Goal: Transaction & Acquisition: Purchase product/service

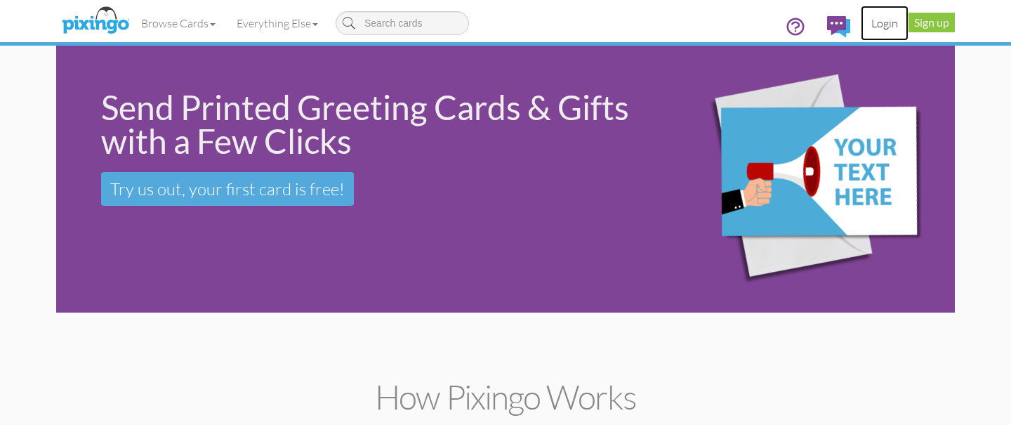
click at [874, 20] on link "Login" at bounding box center [885, 23] width 48 height 35
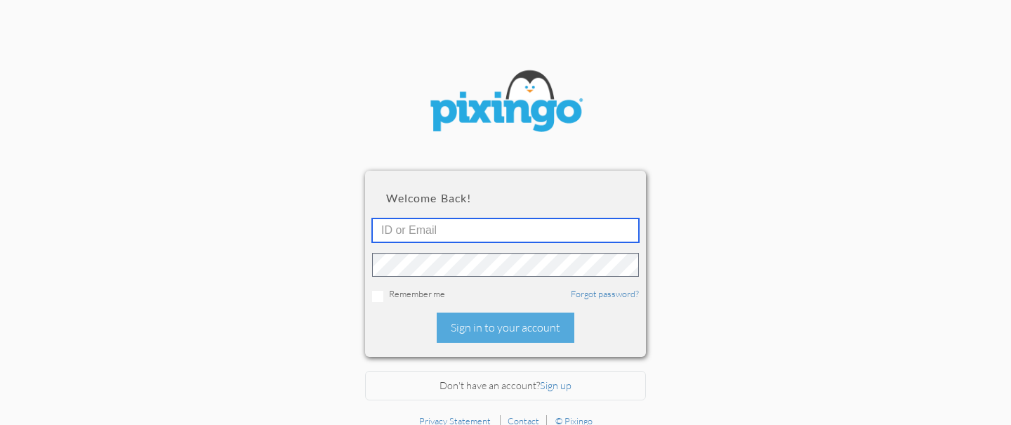
type input "[EMAIL_ADDRESS][DOMAIN_NAME]"
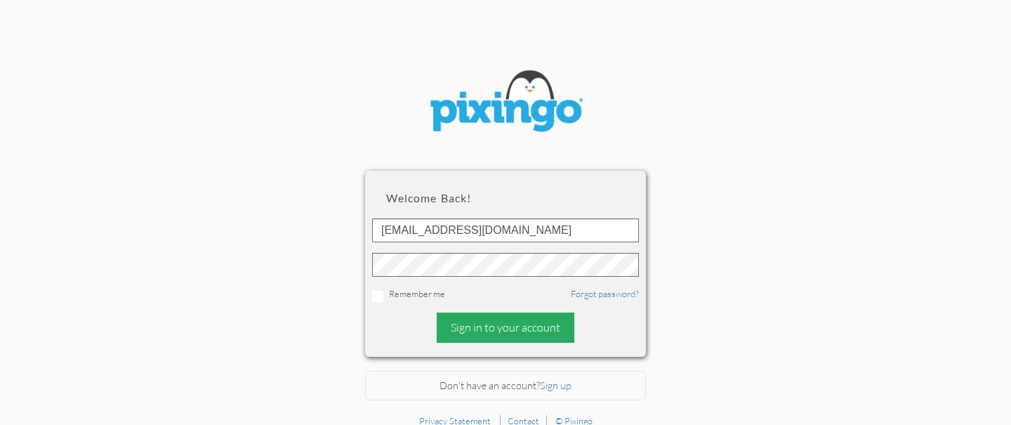
click at [468, 329] on div "Sign in to your account" at bounding box center [506, 328] width 138 height 30
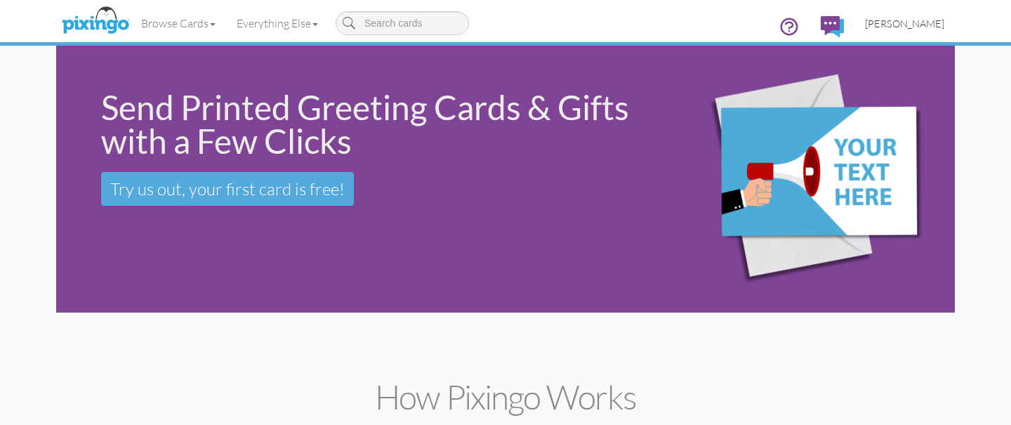
click at [936, 23] on span "[PERSON_NAME]" at bounding box center [904, 24] width 79 height 12
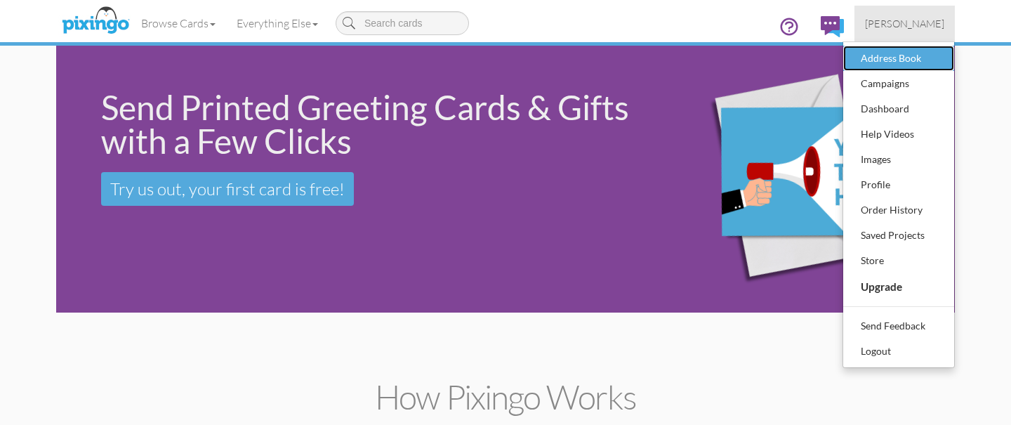
click at [915, 58] on div "Address Book" at bounding box center [899, 58] width 83 height 21
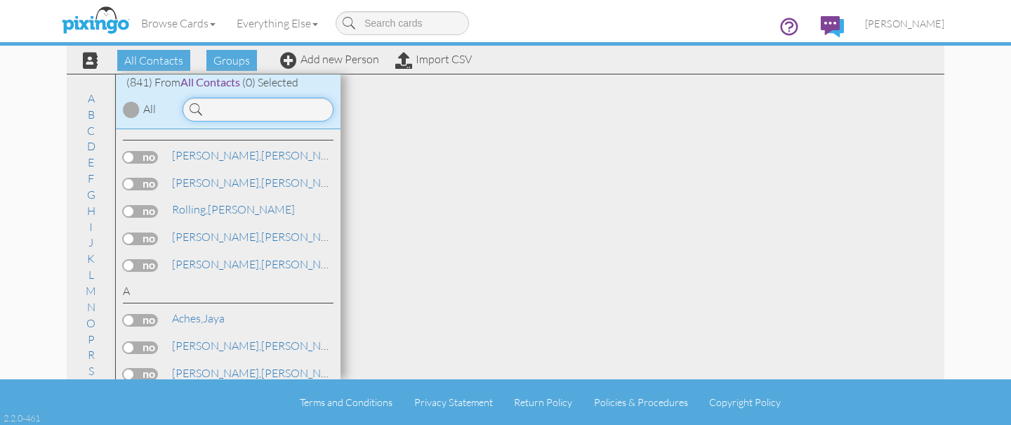
click at [247, 116] on input at bounding box center [258, 110] width 151 height 24
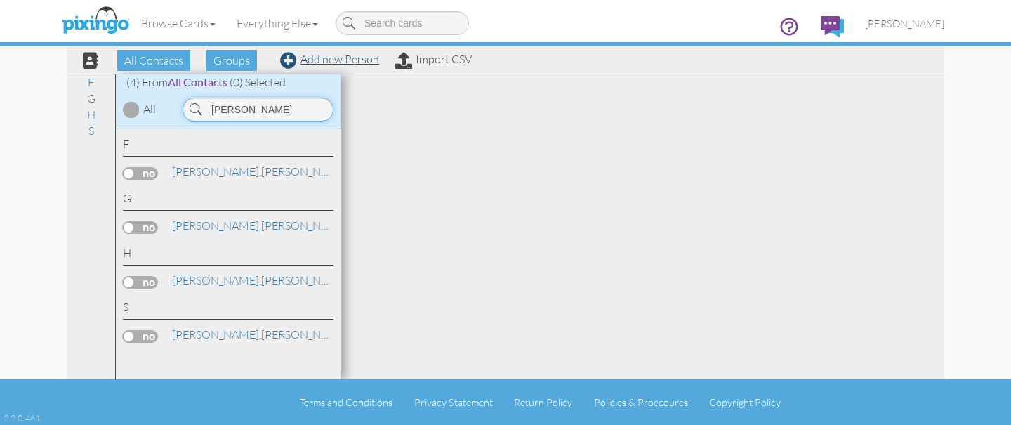
type input "[PERSON_NAME]"
click at [326, 63] on link "Add new Person" at bounding box center [329, 59] width 99 height 14
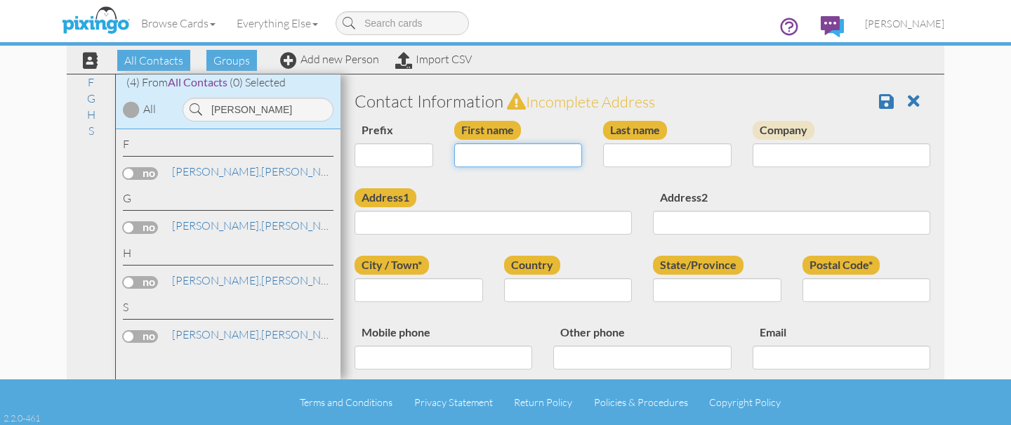
click at [482, 149] on input "First name" at bounding box center [518, 155] width 129 height 24
type input "[PERSON_NAME]"
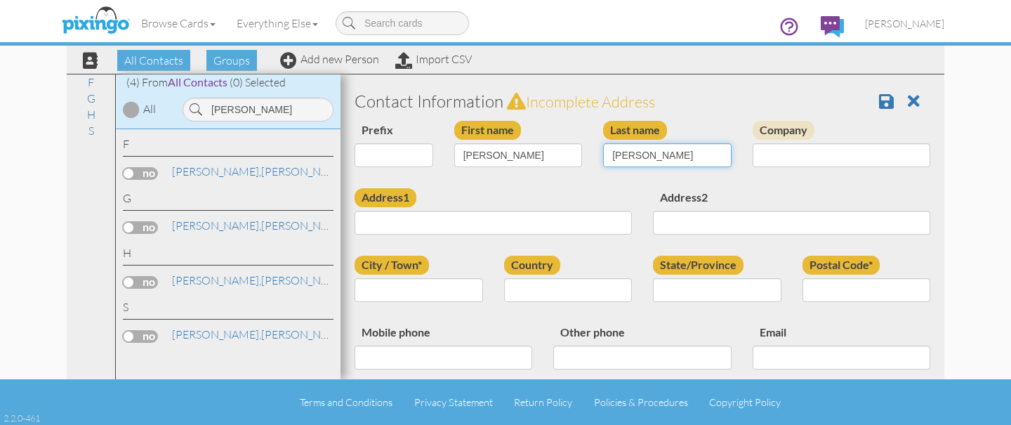
type input "[PERSON_NAME]"
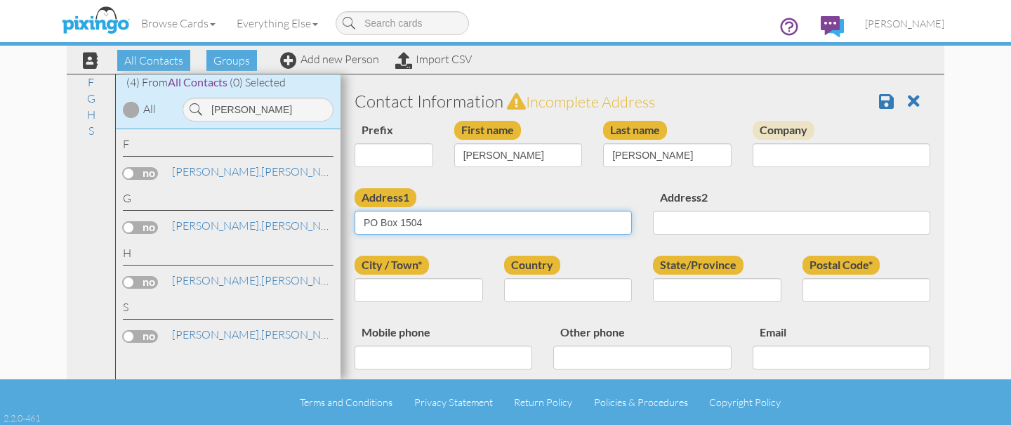
type input "PO Box 1504"
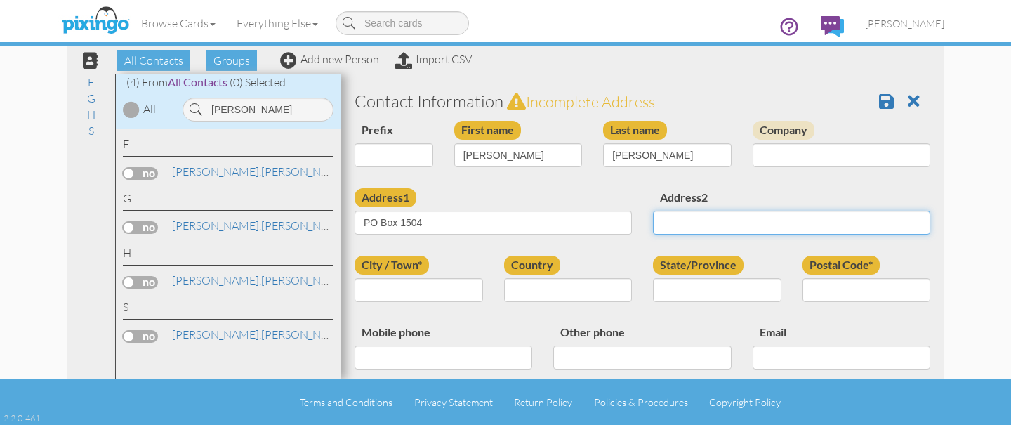
click at [748, 225] on input "Address2" at bounding box center [791, 223] width 277 height 24
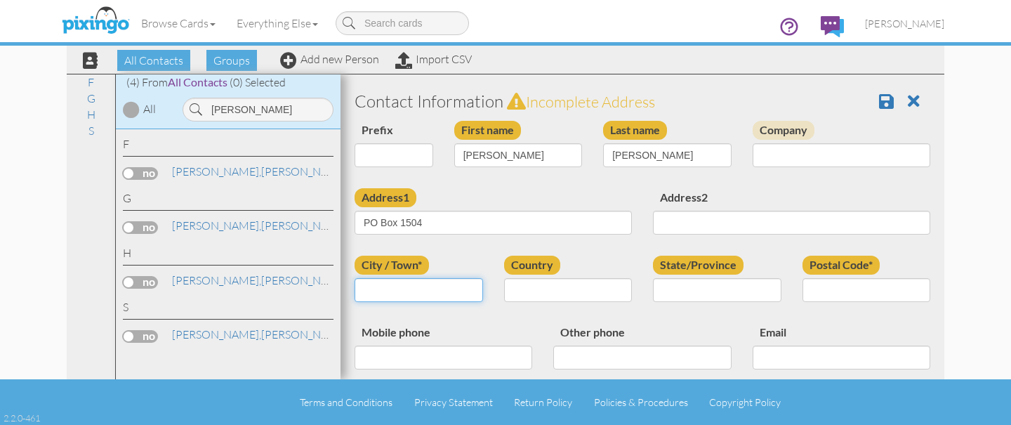
click at [446, 294] on input "City / Town*" at bounding box center [419, 290] width 129 height 24
type input "Angleton"
select select "object:3361"
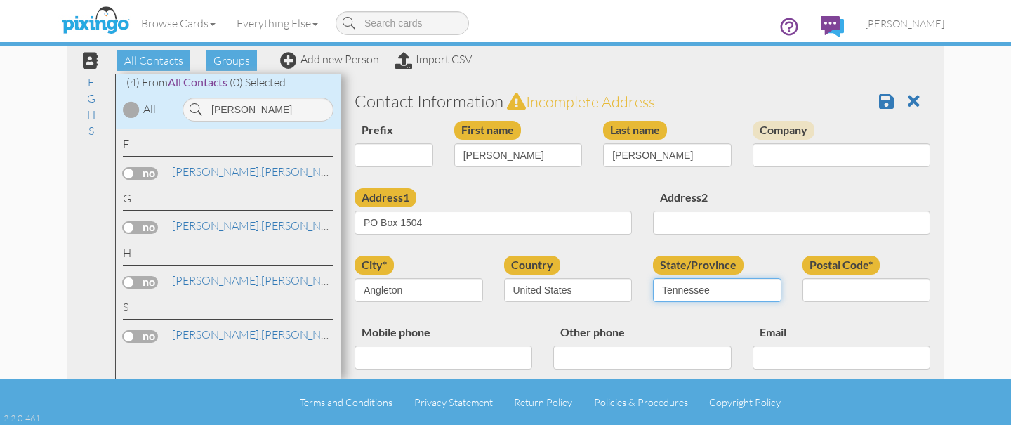
select select "object:3659"
click at [653, 278] on select "AA (Military) AE (Military) [US_STATE] [US_STATE] [US_STATE] AP (Military) [US_…" at bounding box center [717, 290] width 129 height 24
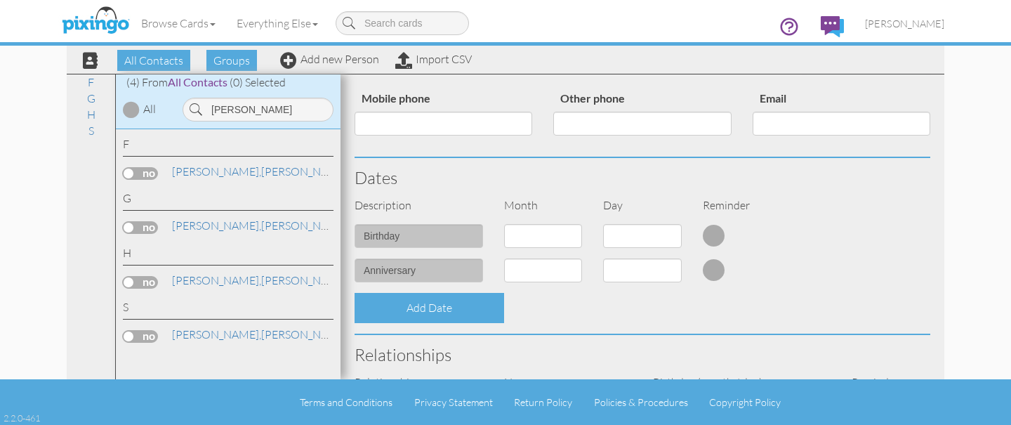
scroll to position [235, 0]
type input "77516"
click at [563, 236] on select "1 - [DATE] - [DATE] - [DATE] - [DATE] - [DATE] - [DATE] - [DATE] - [DATE] - [DA…" at bounding box center [543, 235] width 79 height 24
select select "object:3359"
click at [504, 223] on select "1 - [DATE] - [DATE] - [DATE] - [DATE] - [DATE] - [DATE] - [DATE] - [DATE] - [DA…" at bounding box center [543, 235] width 79 height 24
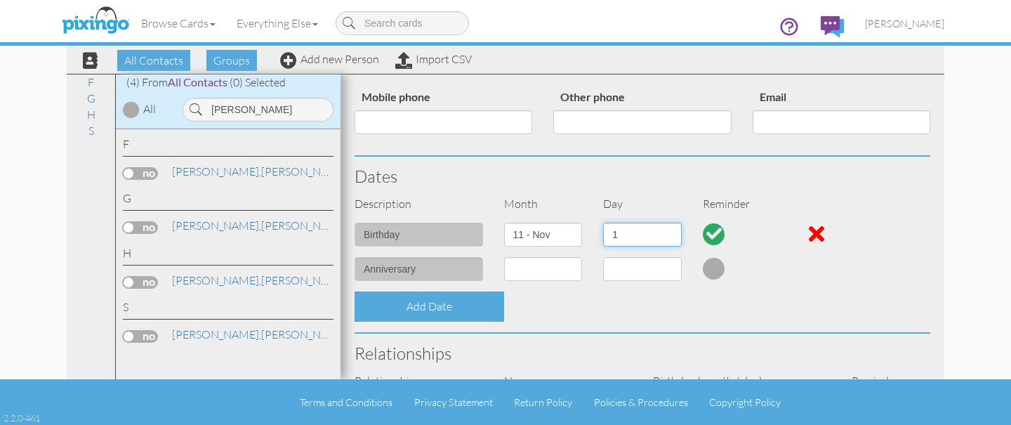
click at [657, 232] on select "1 2 3 4 5 6 7 8 9 10 11 12 13 14 15 16 17 18 19 20 21 22 23 24 25 26 27 28 29 30" at bounding box center [642, 235] width 79 height 24
select select "number:30"
click at [603, 223] on select "1 2 3 4 5 6 7 8 9 10 11 12 13 14 15 16 17 18 19 20 21 22 23 24 25 26 27 28 29 30" at bounding box center [642, 235] width 79 height 24
click at [548, 261] on select "1 - [DATE] - [DATE] - [DATE] - [DATE] - [DATE] - [DATE] - [DATE] - [DATE] - [DA…" at bounding box center [543, 269] width 79 height 24
select select "object:3356"
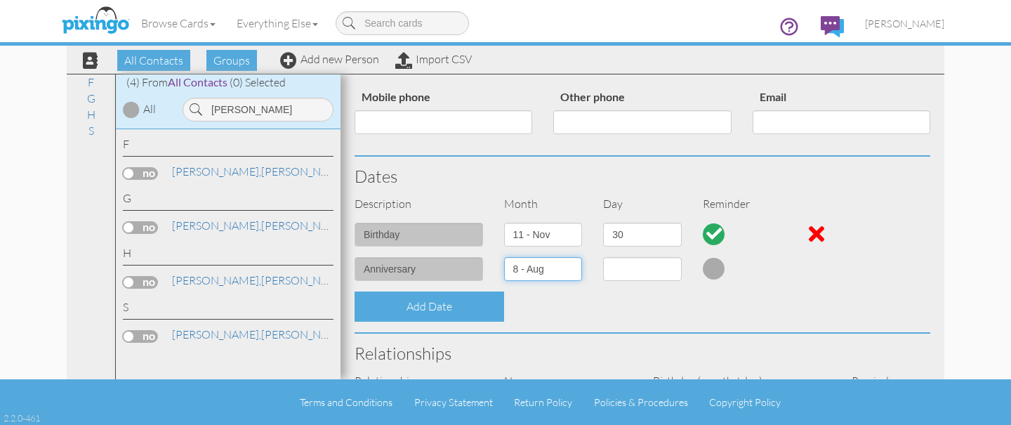
click at [504, 257] on select "1 - [DATE] - [DATE] - [DATE] - [DATE] - [DATE] - [DATE] - [DATE] - [DATE] - [DA…" at bounding box center [543, 269] width 79 height 24
select select "number:1"
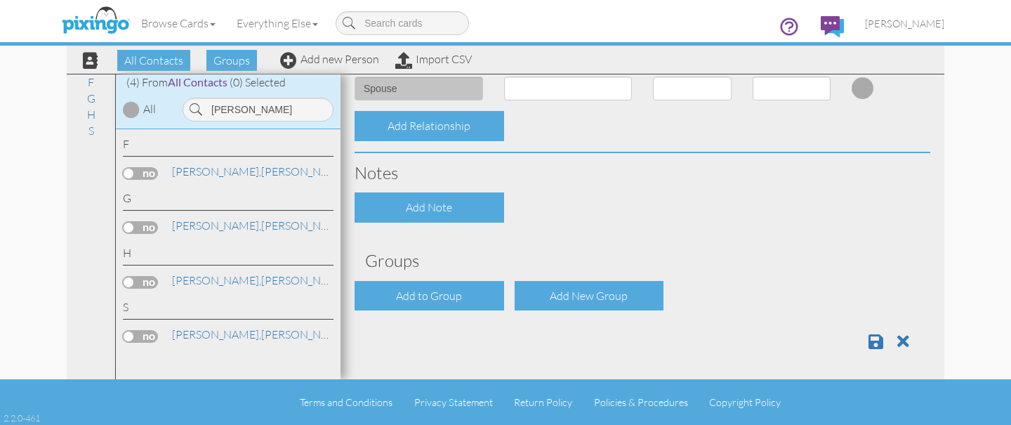
scroll to position [562, 0]
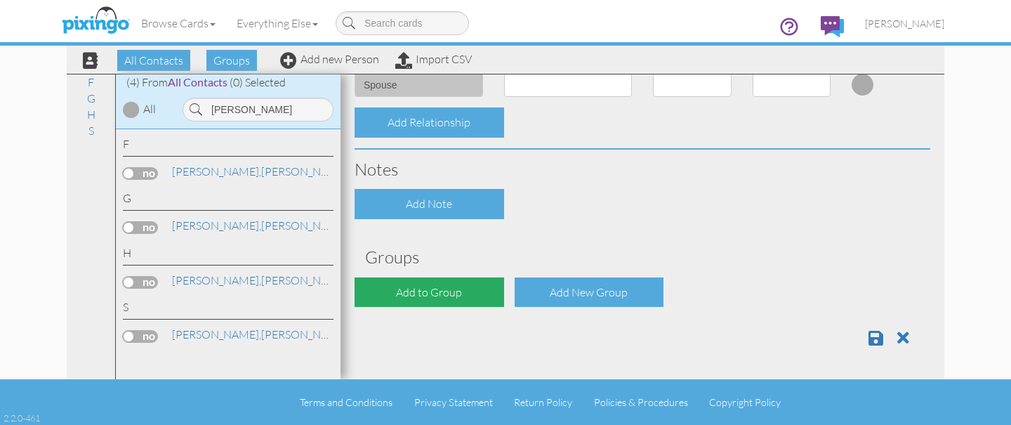
click at [467, 287] on div "Add to Group" at bounding box center [430, 292] width 150 height 30
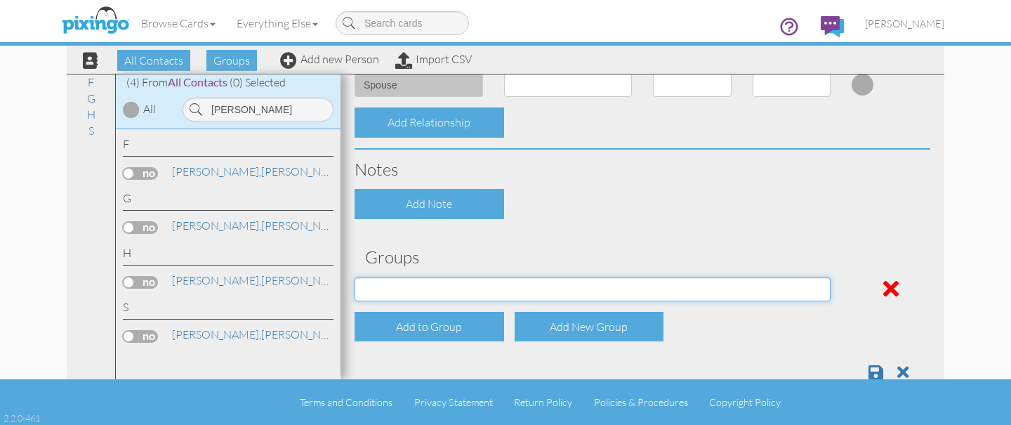
click at [456, 293] on select "Address Incorrect [PERSON_NAME] [PERSON_NAME] [PERSON_NAME] Postal [PERSON_NAME…" at bounding box center [593, 289] width 476 height 24
select select "object:3678"
click at [355, 277] on select "Address Incorrect [PERSON_NAME] [PERSON_NAME] [PERSON_NAME] Postal [PERSON_NAME…" at bounding box center [593, 289] width 476 height 24
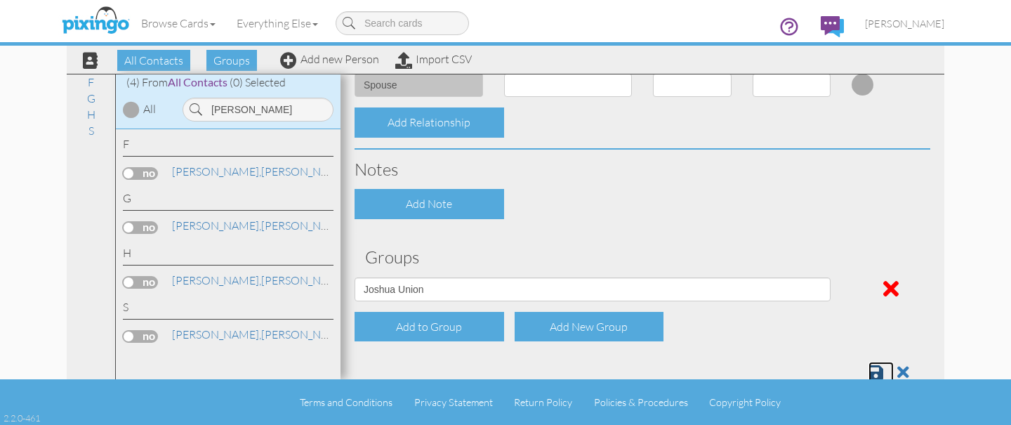
click at [887, 370] on link at bounding box center [881, 372] width 25 height 21
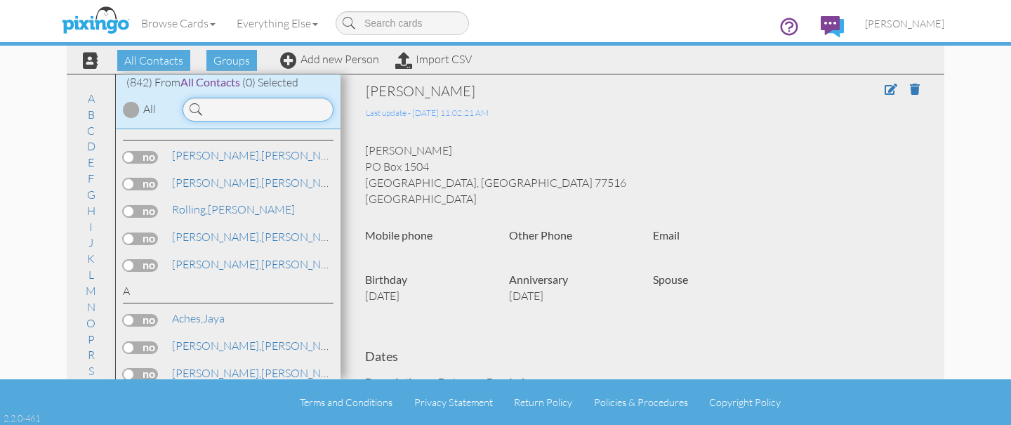
click at [261, 105] on input at bounding box center [258, 110] width 151 height 24
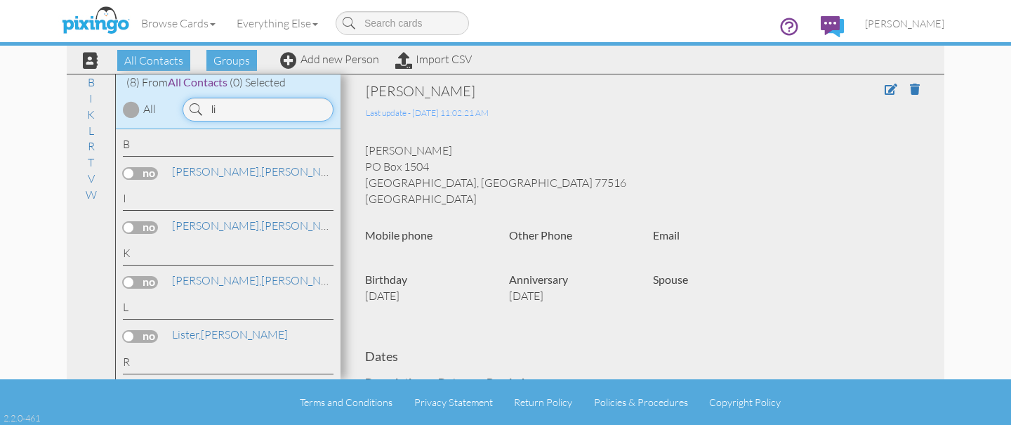
type input "l"
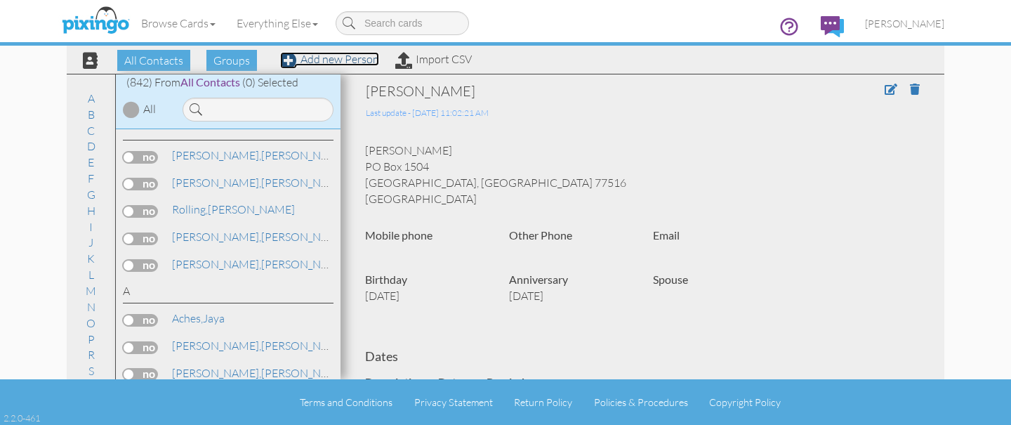
click at [333, 62] on link "Add new Person" at bounding box center [329, 59] width 99 height 14
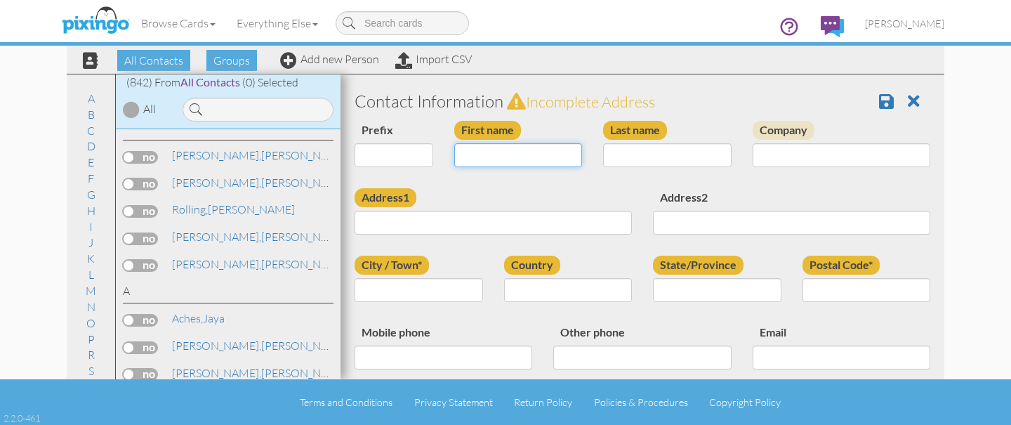
click at [492, 152] on input "First name" at bounding box center [518, 155] width 129 height 24
type input "[PERSON_NAME]"
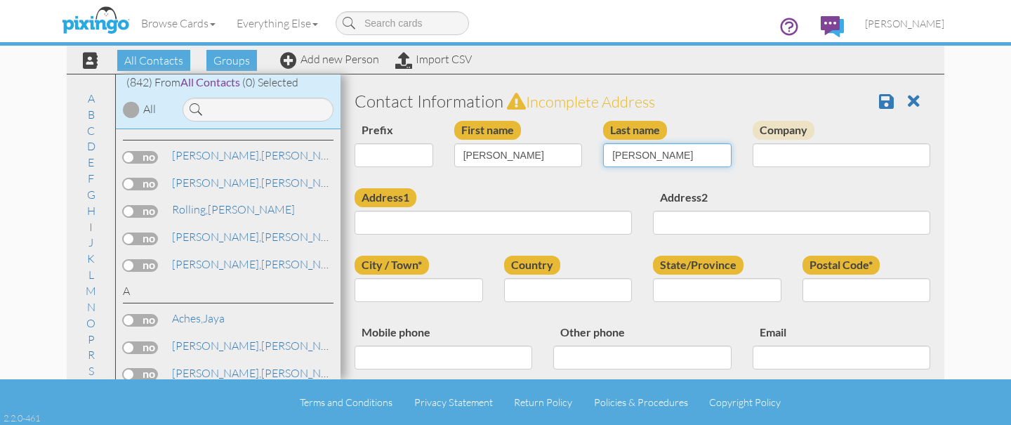
type input "Vantriest-Peaden"
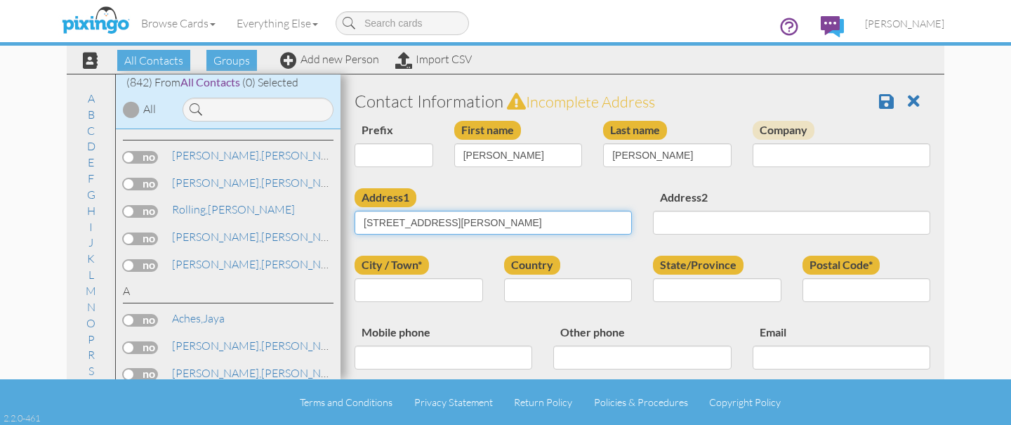
type input "222 Oliphant Ave"
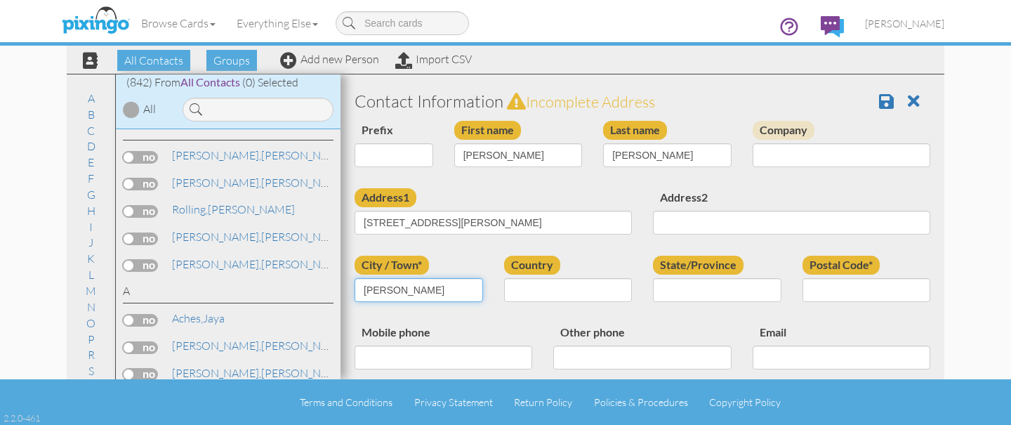
type input "Norman"
select select "object:4598"
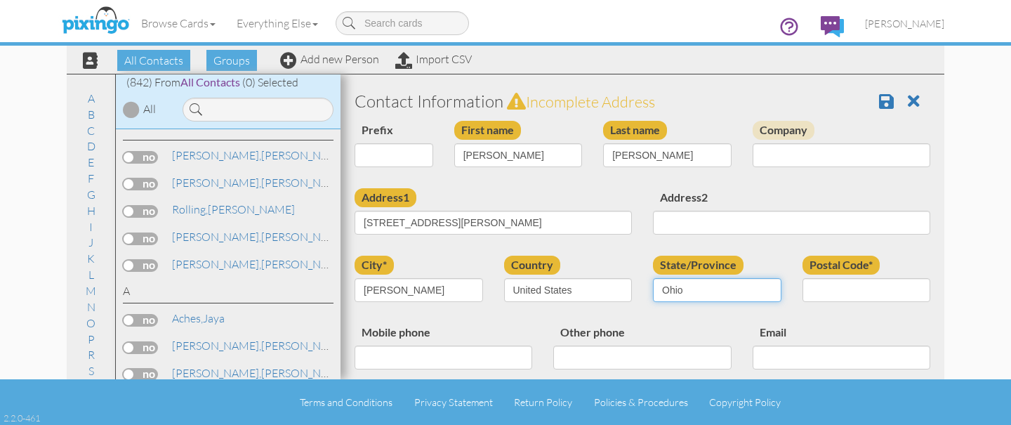
select select "object:4887"
click at [653, 278] on select "AA (Military) AE (Military) Alabama Alaska American Samoa AP (Military) Arizona…" at bounding box center [717, 290] width 129 height 24
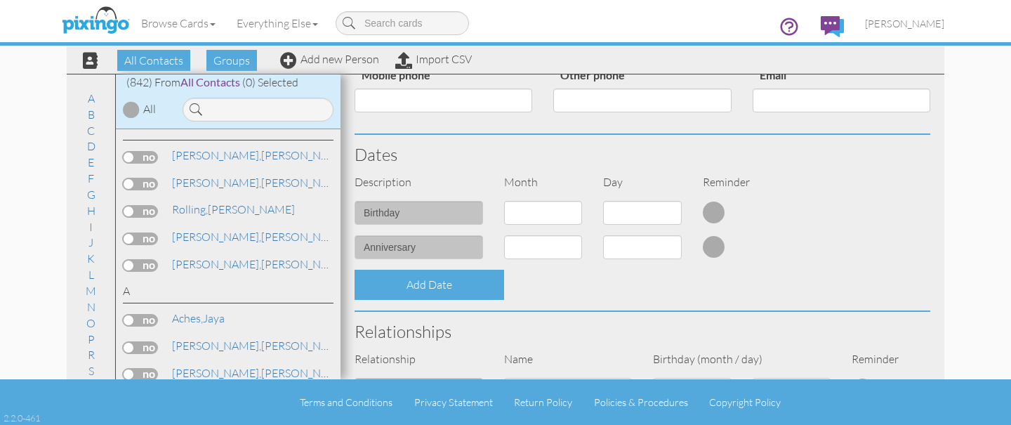
scroll to position [261, 0]
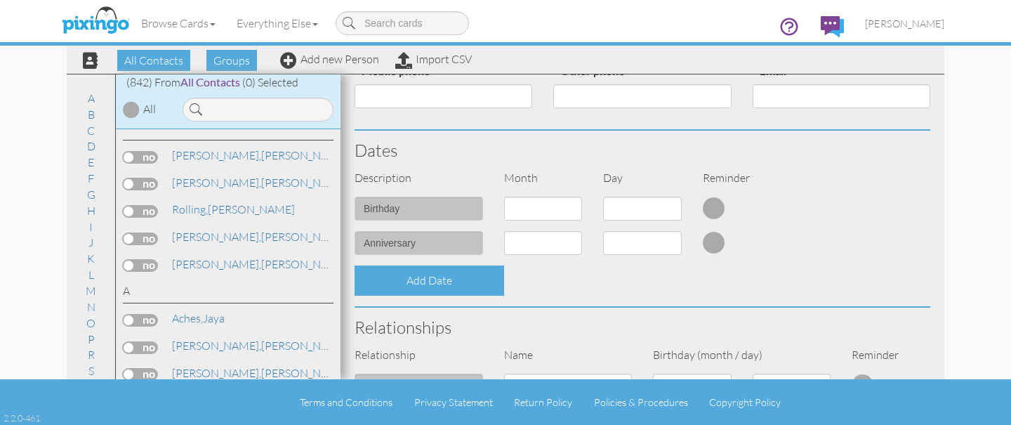
type input "73026"
click at [537, 209] on select "1 - Jan 2 - Feb 3 - Mar 4 - Apr 5 - May 6 - Jun 7 - Jul 8 - Aug 9 - Sep 10 - Oc…" at bounding box center [543, 209] width 79 height 24
select select "object:4588"
click at [504, 197] on select "1 - Jan 2 - Feb 3 - Mar 4 - Apr 5 - May 6 - Jun 7 - Jul 8 - Aug 9 - Sep 10 - Oc…" at bounding box center [543, 209] width 79 height 24
select select "number:1"
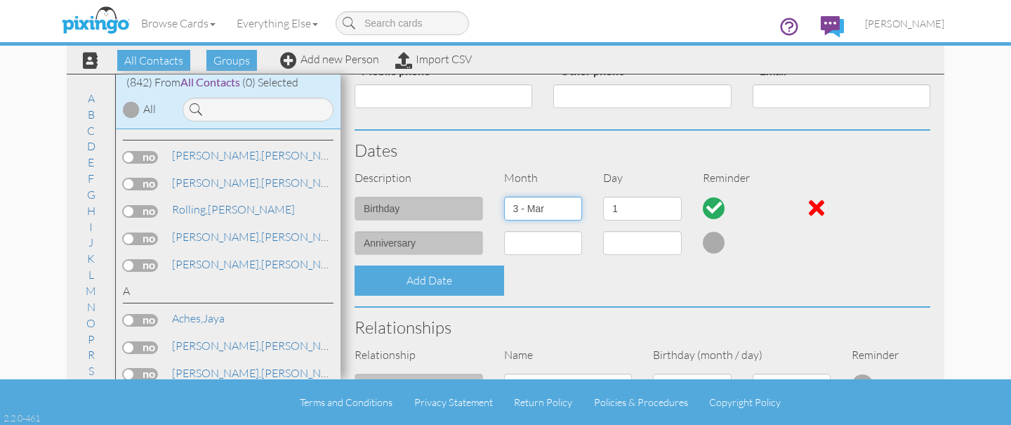
click at [539, 209] on select "1 - Jan 2 - Feb 3 - Mar 4 - Apr 5 - May 6 - Jun 7 - Jul 8 - Aug 9 - Sep 10 - Oc…" at bounding box center [543, 209] width 79 height 24
select select "object:4587"
click at [504, 197] on select "1 - Jan 2 - Feb 3 - Mar 4 - Apr 5 - May 6 - Jun 7 - Jul 8 - Aug 9 - Sep 10 - Oc…" at bounding box center [543, 209] width 79 height 24
click at [640, 213] on select "1 2 3 4 5 6 7 8 9 10 11 12 13 14 15 16 17 18 19 20 21 22 23 24 25 26 27 28 29" at bounding box center [642, 209] width 79 height 24
select select "number:25"
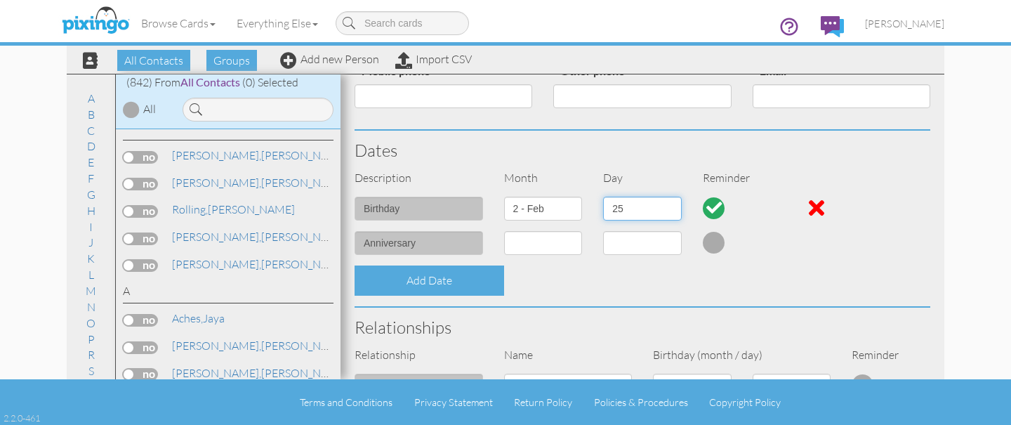
click at [603, 197] on select "1 2 3 4 5 6 7 8 9 10 11 12 13 14 15 16 17 18 19 20 21 22 23 24 25 26 27 28 29" at bounding box center [642, 209] width 79 height 24
click at [538, 245] on select "1 - Jan 2 - Feb 3 - Mar 4 - Apr 5 - May 6 - Jun 7 - Jul 8 - Aug 9 - Sep 10 - Oc…" at bounding box center [543, 243] width 79 height 24
select select "object:4593"
click at [504, 231] on select "1 - Jan 2 - Feb 3 - Mar 4 - Apr 5 - May 6 - Jun 7 - Jul 8 - Aug 9 - Sep 10 - Oc…" at bounding box center [543, 243] width 79 height 24
select select "number:1"
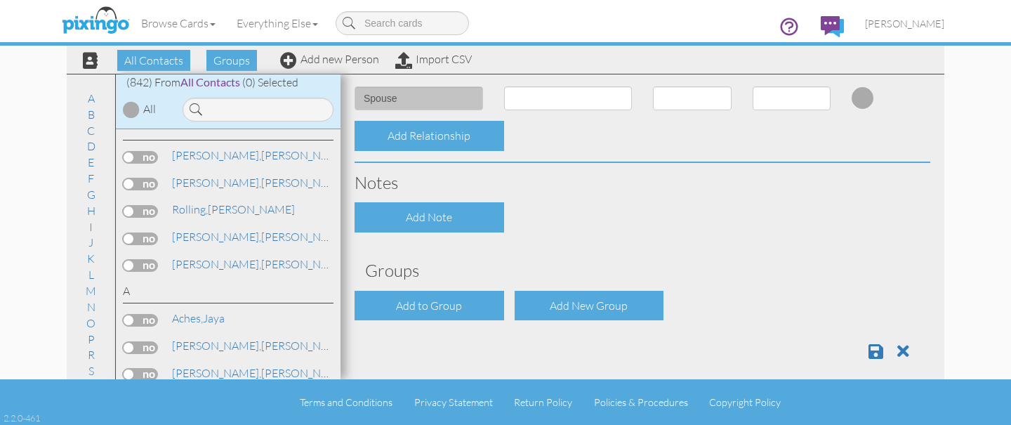
scroll to position [562, 0]
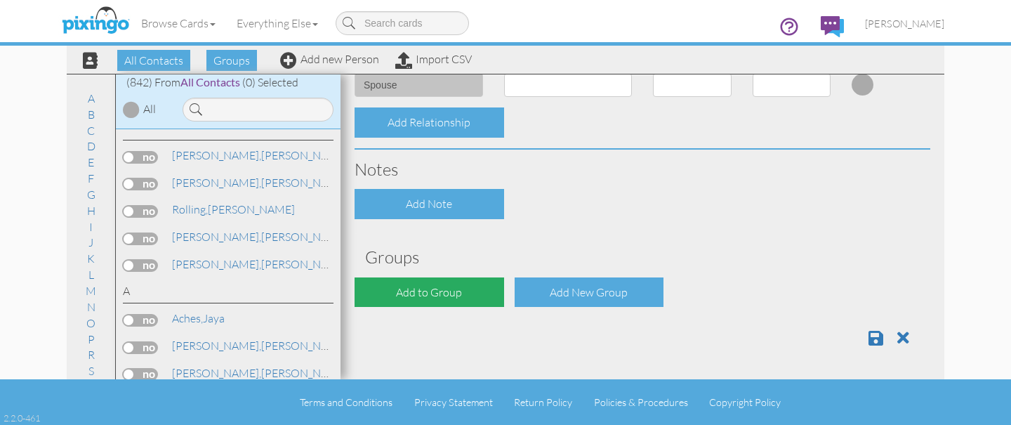
click at [445, 284] on div "Add to Group" at bounding box center [430, 292] width 150 height 30
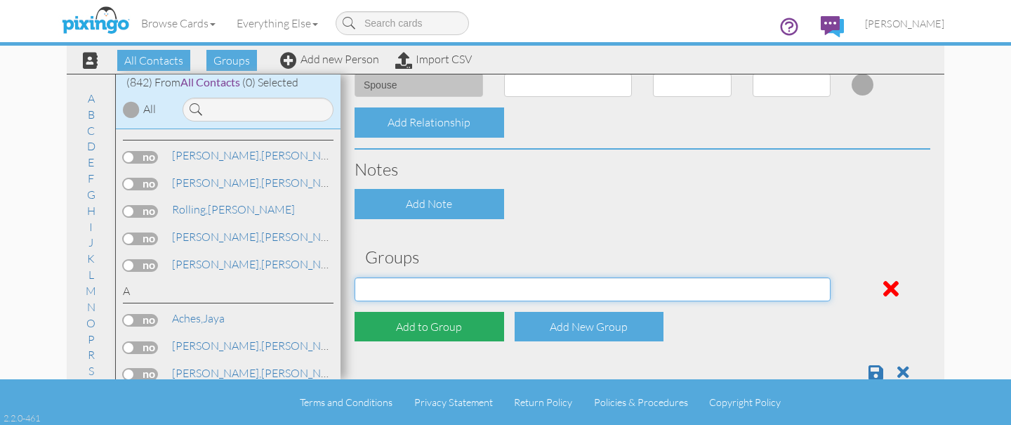
click at [445, 284] on select "Address Incorrect Joshua Aetna Joshua Cigna Joshua Postal Joshua UHC Joshua Uni…" at bounding box center [593, 289] width 476 height 24
select select "object:4915"
click at [355, 277] on select "Address Incorrect Joshua Aetna Joshua Cigna Joshua Postal Joshua UHC Joshua Uni…" at bounding box center [593, 289] width 476 height 24
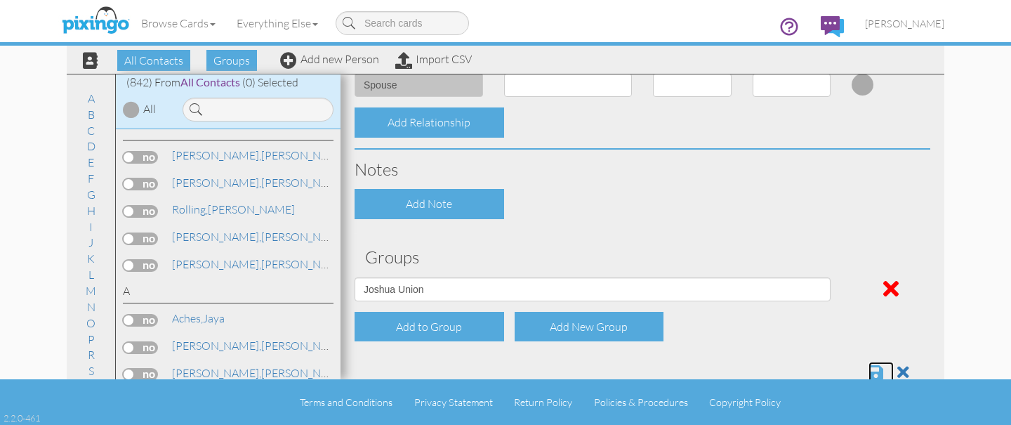
click at [870, 373] on span at bounding box center [876, 372] width 15 height 17
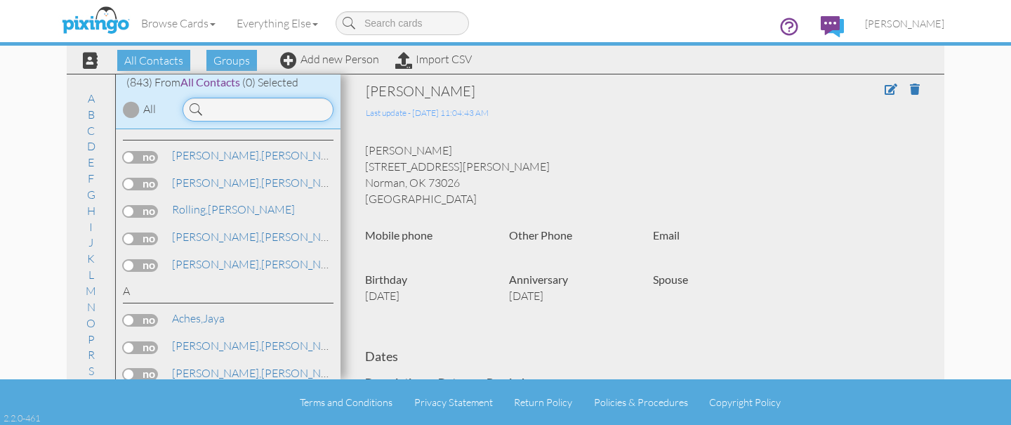
click at [247, 113] on input at bounding box center [258, 110] width 151 height 24
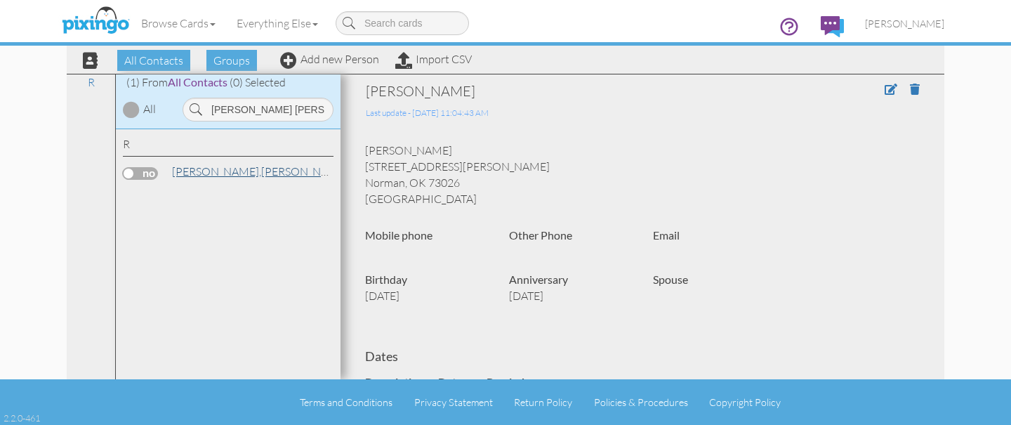
click at [211, 176] on span "[PERSON_NAME]," at bounding box center [216, 171] width 89 height 14
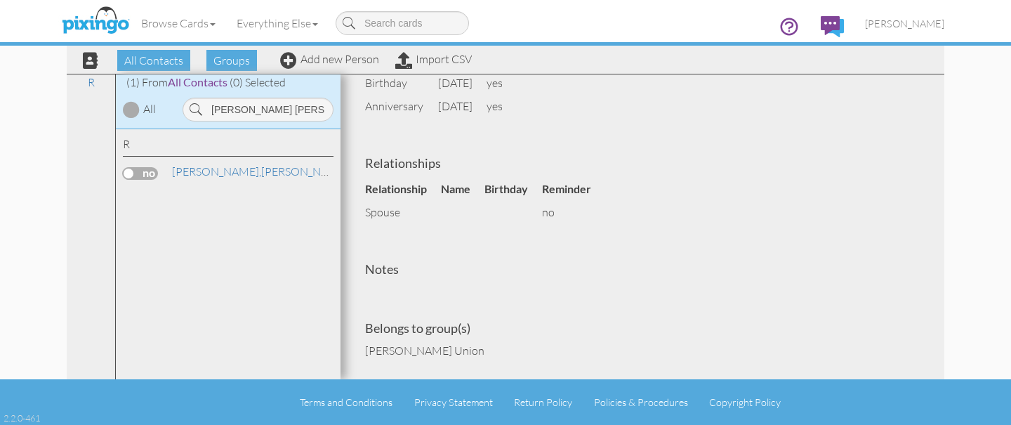
scroll to position [493, 0]
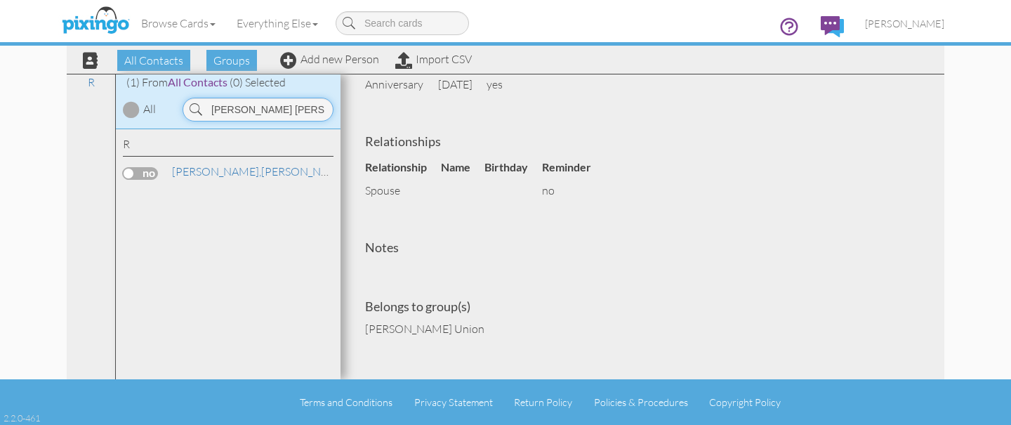
click at [255, 101] on input "robert rod" at bounding box center [258, 110] width 151 height 24
click at [255, 102] on input "robert rod" at bounding box center [258, 110] width 151 height 24
click at [216, 172] on link "Clay, Larry" at bounding box center [227, 171] width 113 height 17
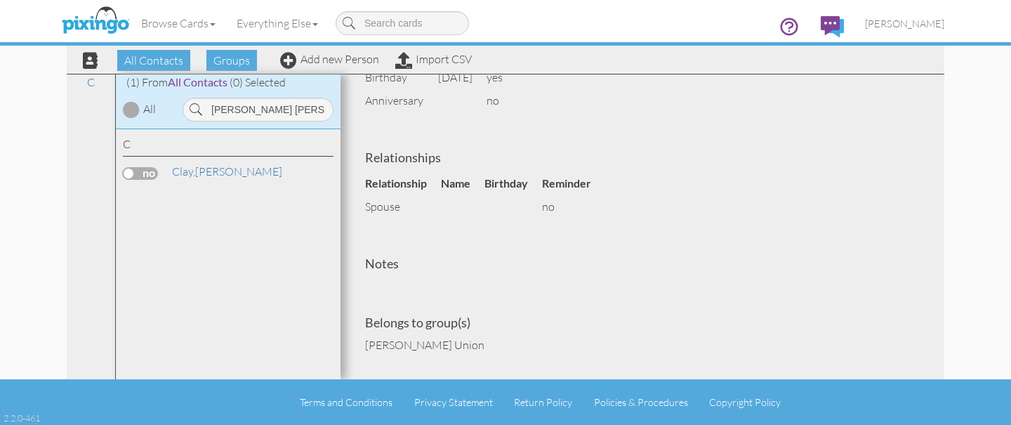
scroll to position [493, 0]
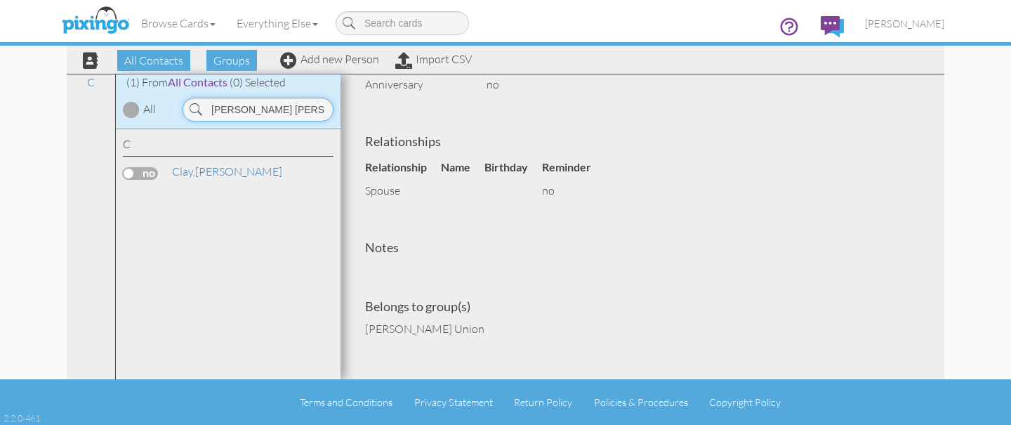
click at [256, 110] on input "larry cl" at bounding box center [258, 110] width 151 height 24
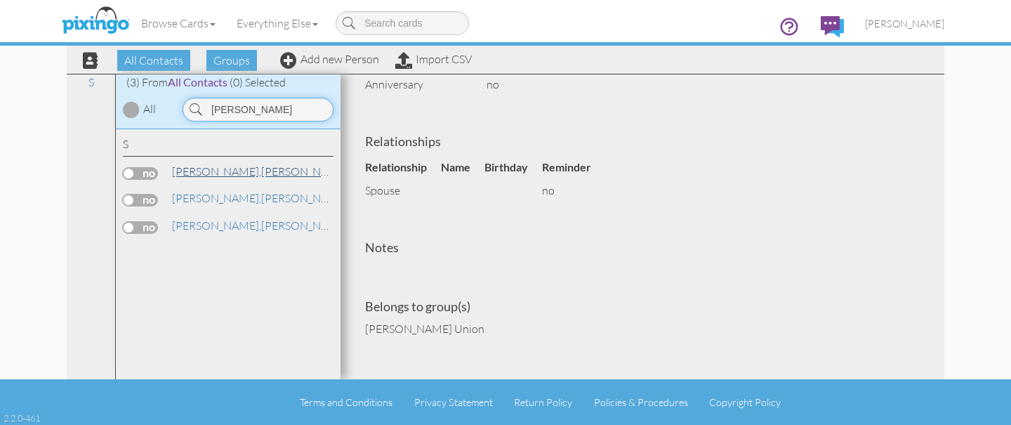
type input "dianne simon"
click at [228, 171] on link "Simon, Dianne" at bounding box center [260, 171] width 179 height 17
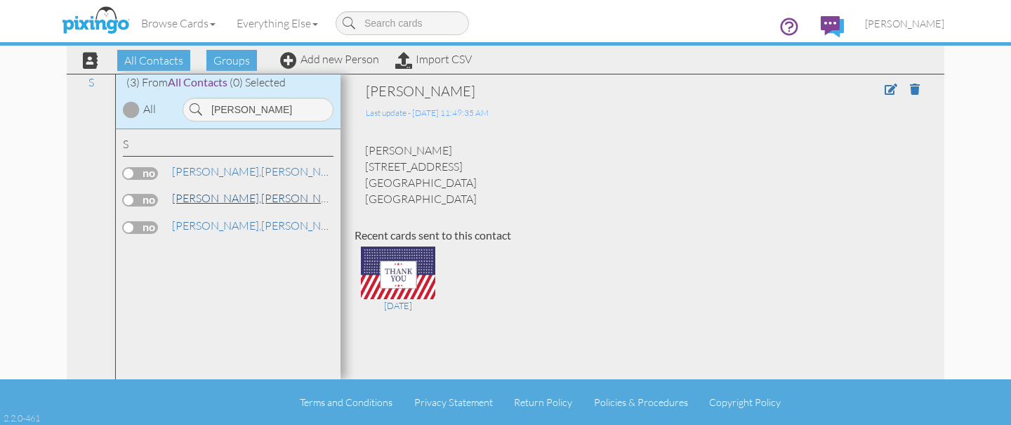
click at [227, 195] on link "Simon, Dianne" at bounding box center [260, 198] width 179 height 17
click at [227, 228] on link "Simon, Dianne" at bounding box center [260, 225] width 179 height 17
click at [148, 199] on label at bounding box center [140, 200] width 35 height 13
click at [0, 0] on input "checkbox" at bounding box center [0, 0] width 0 height 0
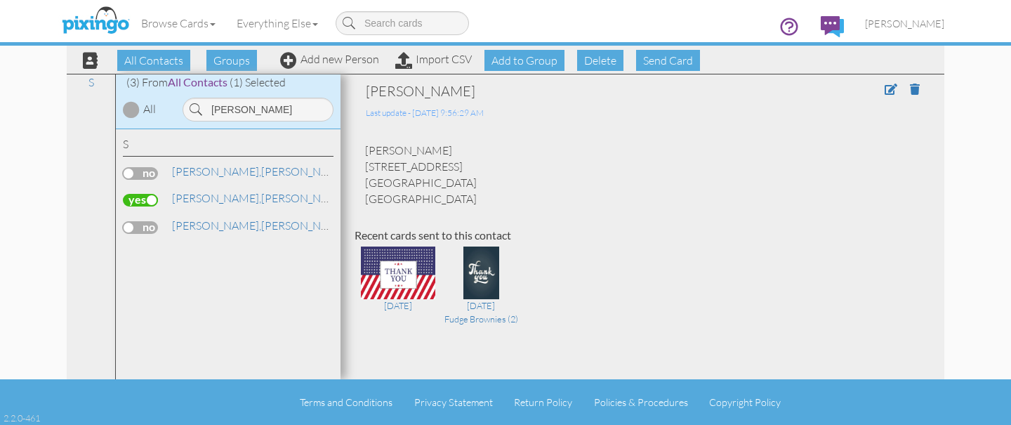
click at [145, 176] on label at bounding box center [140, 173] width 35 height 13
click at [0, 0] on input "checkbox" at bounding box center [0, 0] width 0 height 0
click at [610, 66] on span "Delete" at bounding box center [600, 60] width 46 height 21
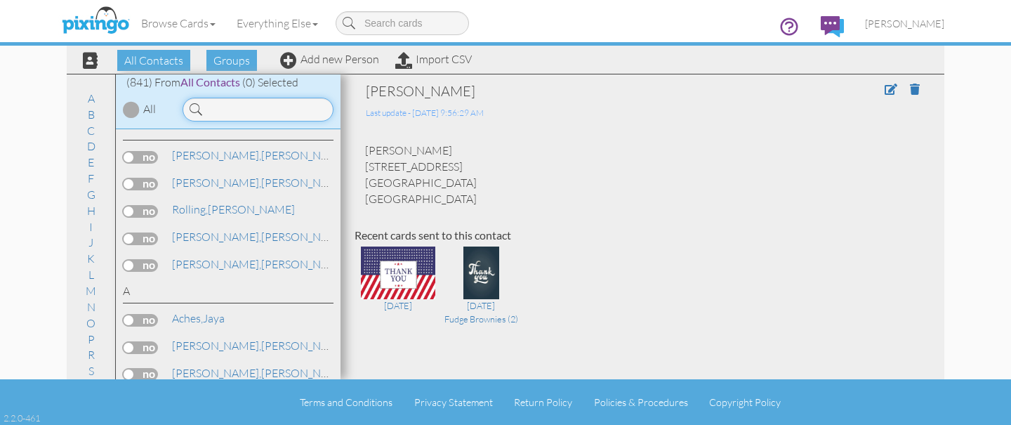
click at [214, 110] on input at bounding box center [258, 110] width 151 height 24
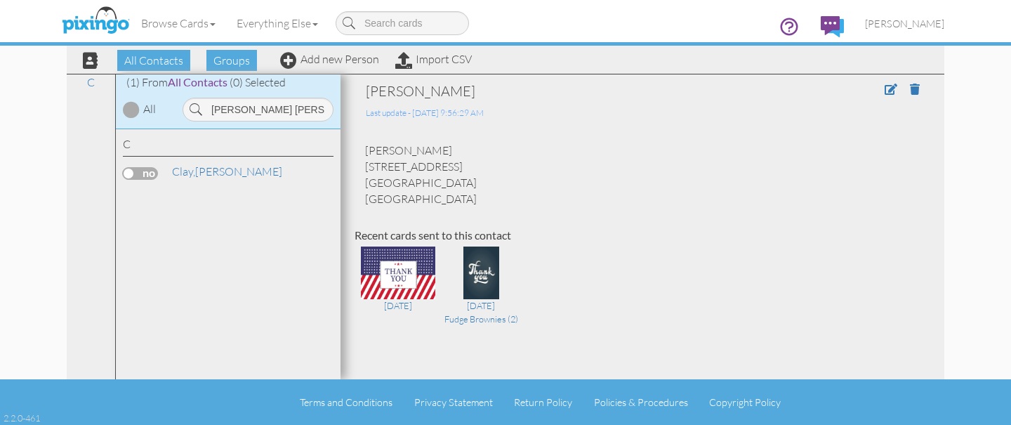
click at [127, 174] on label at bounding box center [140, 173] width 35 height 13
click at [0, 0] on input "checkbox" at bounding box center [0, 0] width 0 height 0
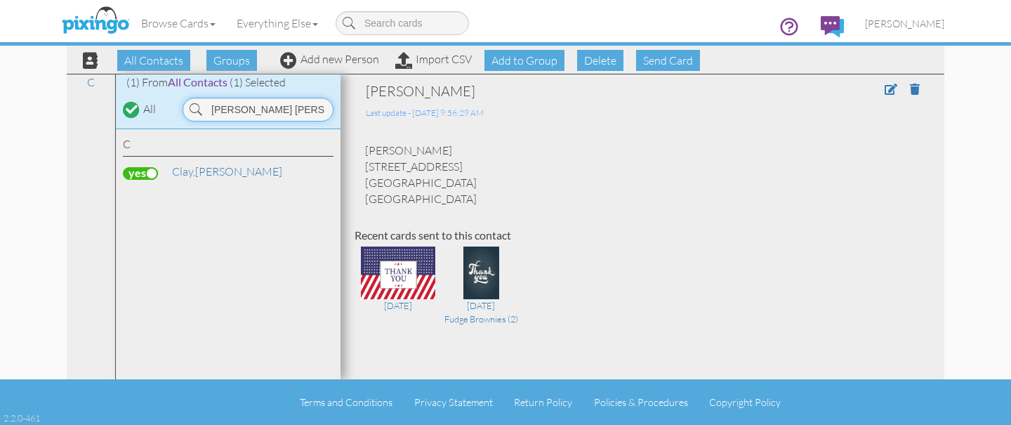
click at [263, 117] on input "larry cl" at bounding box center [258, 110] width 151 height 24
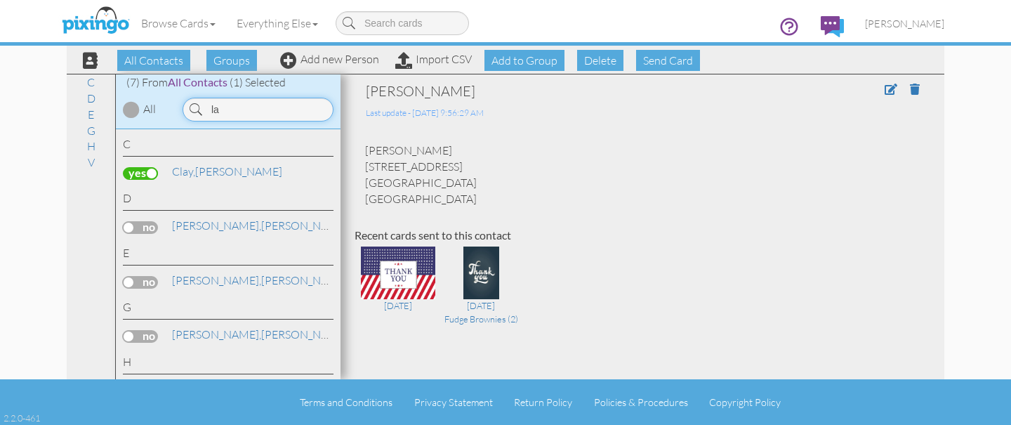
type input "l"
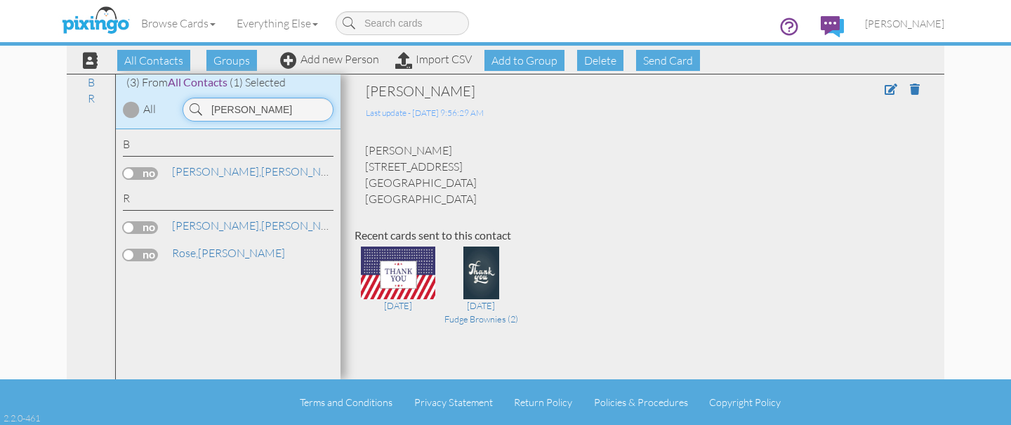
type input "robert ro"
click at [128, 228] on label at bounding box center [140, 227] width 35 height 13
click at [0, 0] on input "checkbox" at bounding box center [0, 0] width 0 height 0
click at [272, 114] on input "robert ro" at bounding box center [258, 110] width 151 height 24
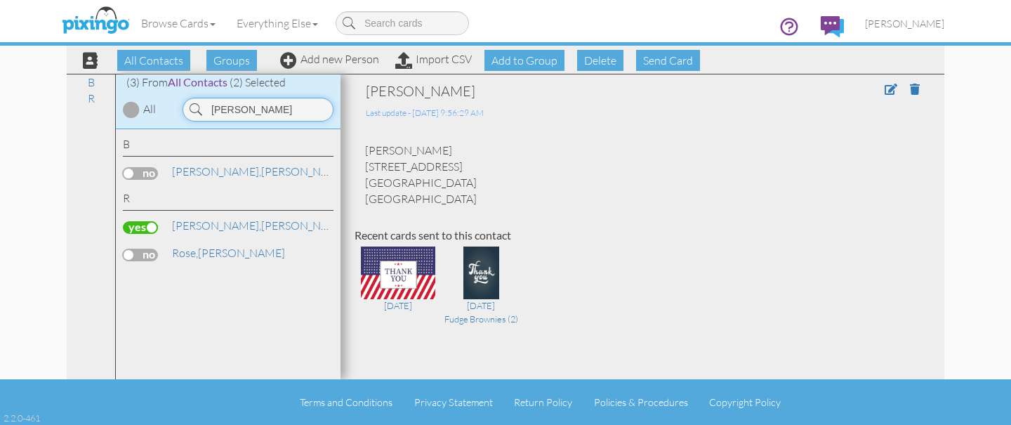
click at [272, 114] on input "robert ro" at bounding box center [258, 110] width 151 height 24
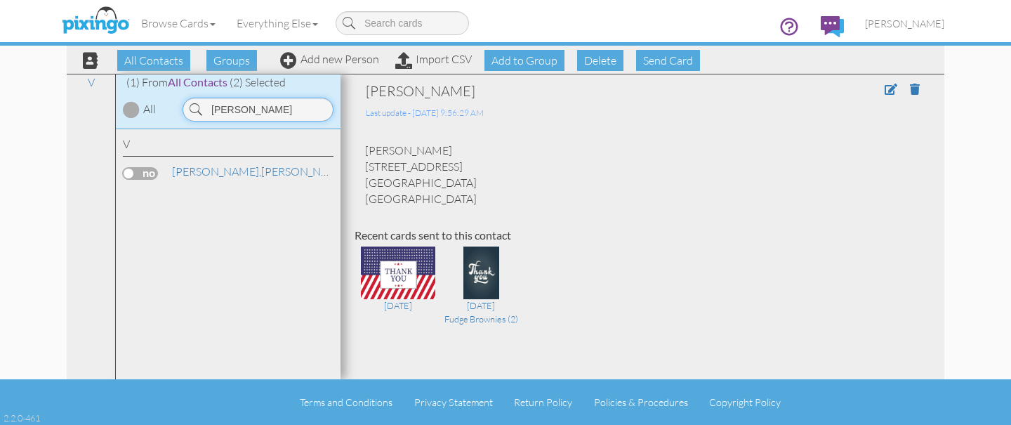
type input "lisa van"
click at [137, 174] on label at bounding box center [140, 173] width 35 height 13
click at [0, 0] on input "checkbox" at bounding box center [0, 0] width 0 height 0
click at [300, 110] on input "lisa van" at bounding box center [258, 110] width 151 height 24
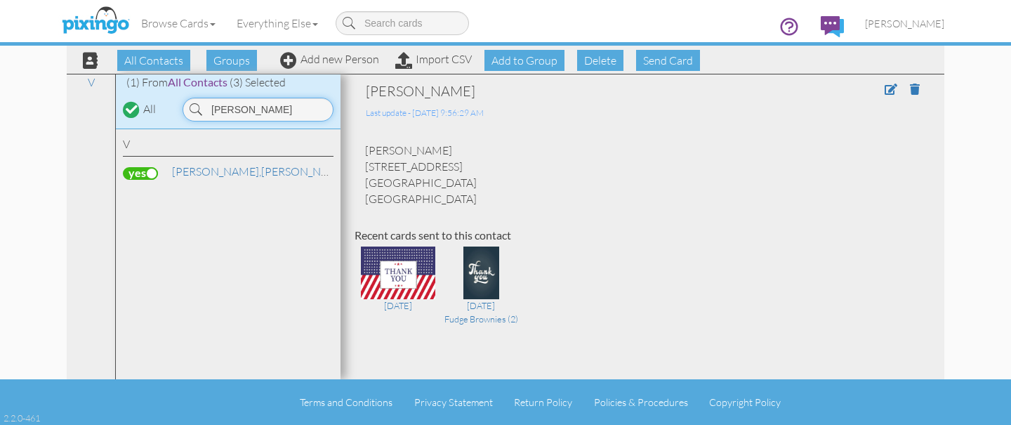
click at [300, 110] on input "lisa van" at bounding box center [258, 110] width 151 height 24
type input "karen woo"
click at [138, 177] on label at bounding box center [140, 173] width 35 height 13
click at [0, 0] on input "checkbox" at bounding box center [0, 0] width 0 height 0
click at [683, 63] on span "Send Card" at bounding box center [668, 60] width 64 height 21
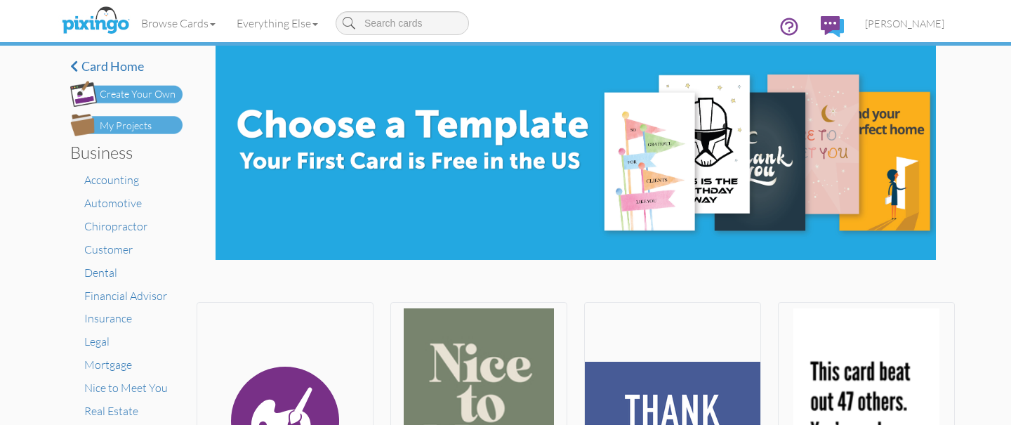
click at [153, 128] on img at bounding box center [126, 125] width 112 height 22
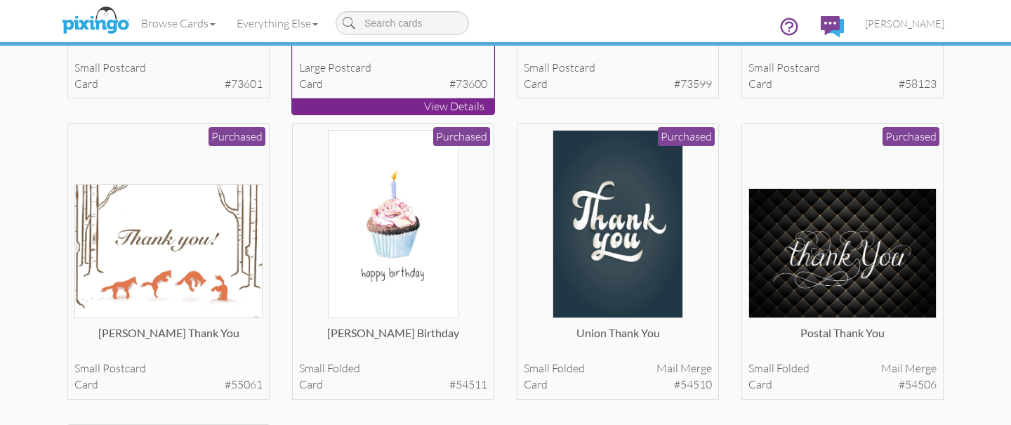
scroll to position [321, 0]
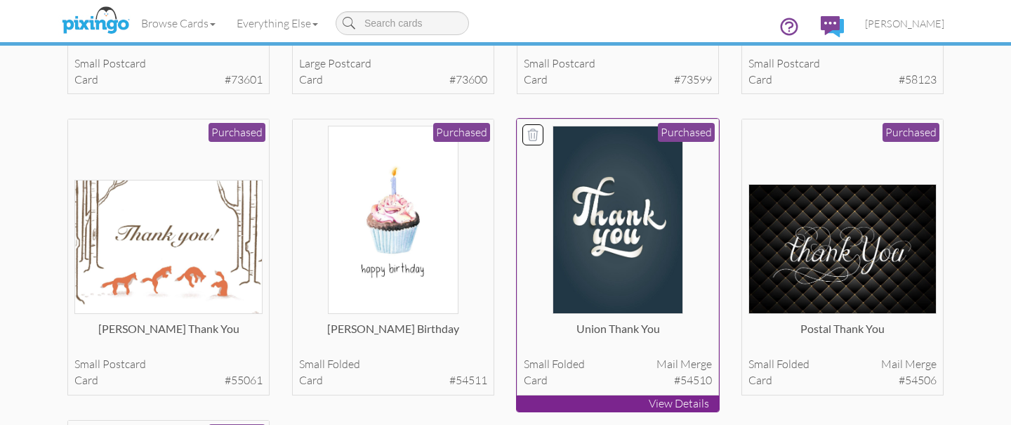
click at [650, 230] on img at bounding box center [618, 220] width 130 height 189
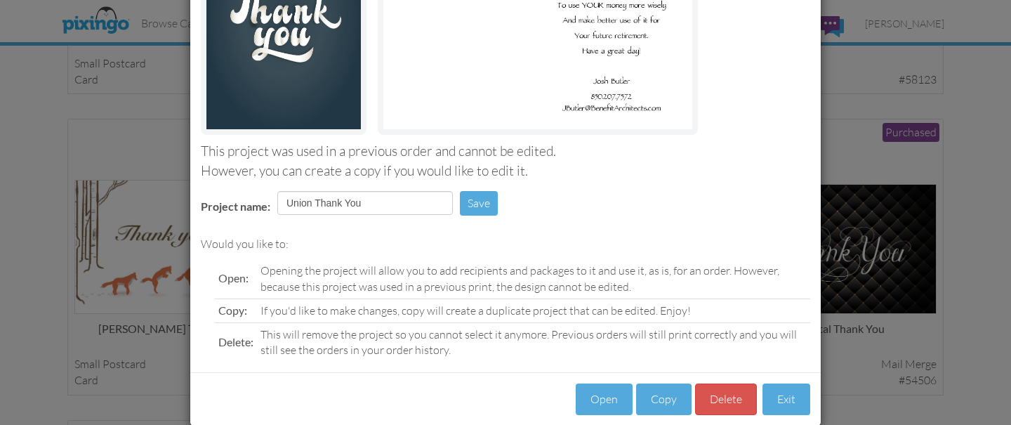
scroll to position [232, 0]
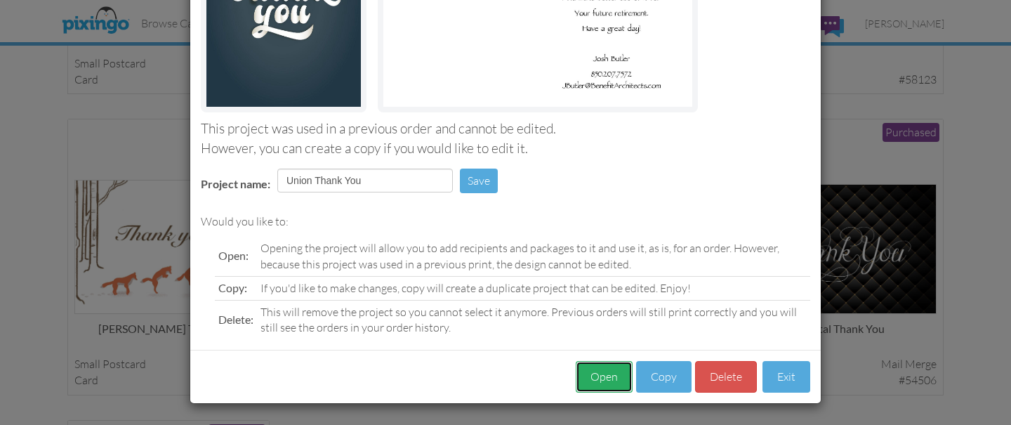
click at [603, 388] on button "Open" at bounding box center [604, 377] width 57 height 32
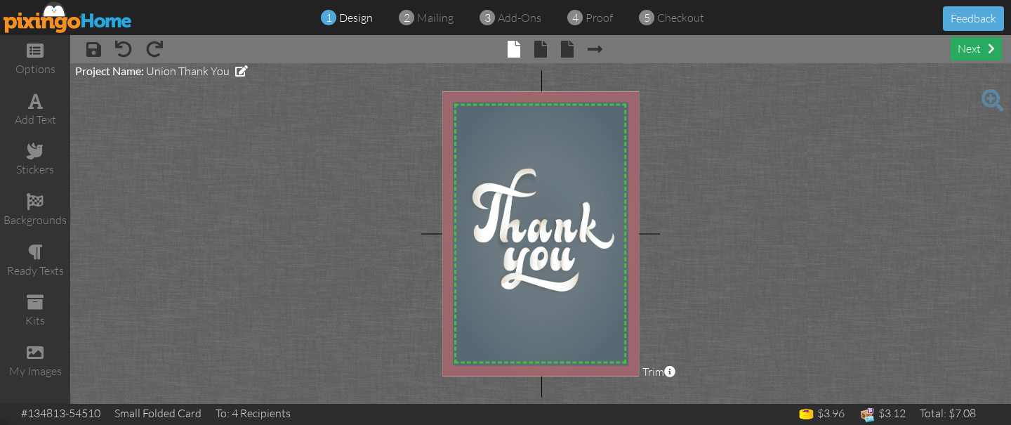
click at [988, 53] on span at bounding box center [991, 48] width 7 height 11
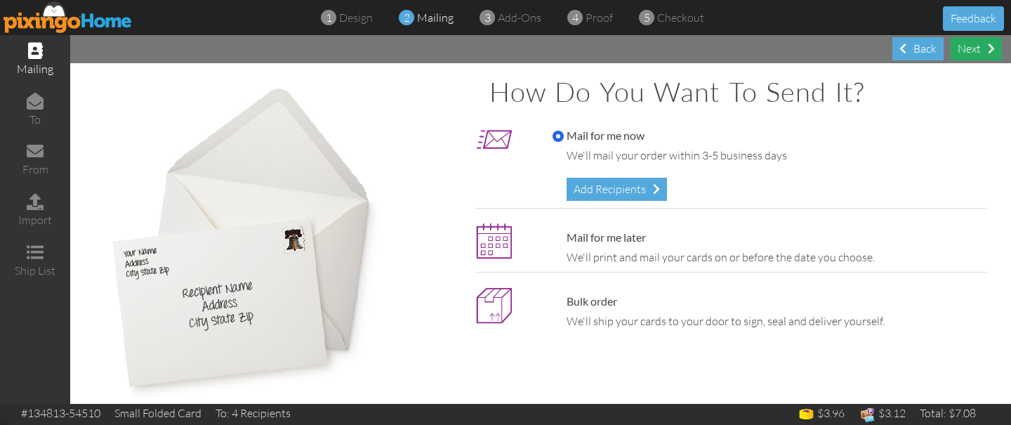
click at [988, 53] on span at bounding box center [991, 48] width 7 height 11
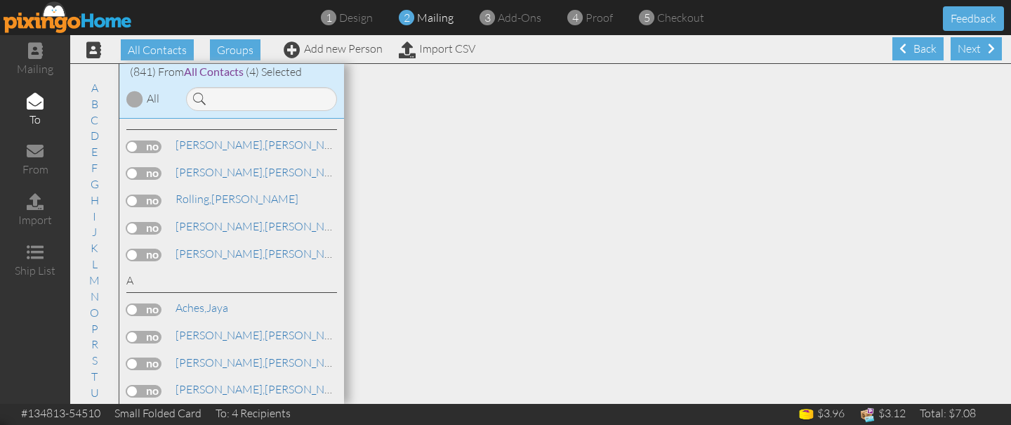
click at [988, 53] on span at bounding box center [991, 48] width 7 height 11
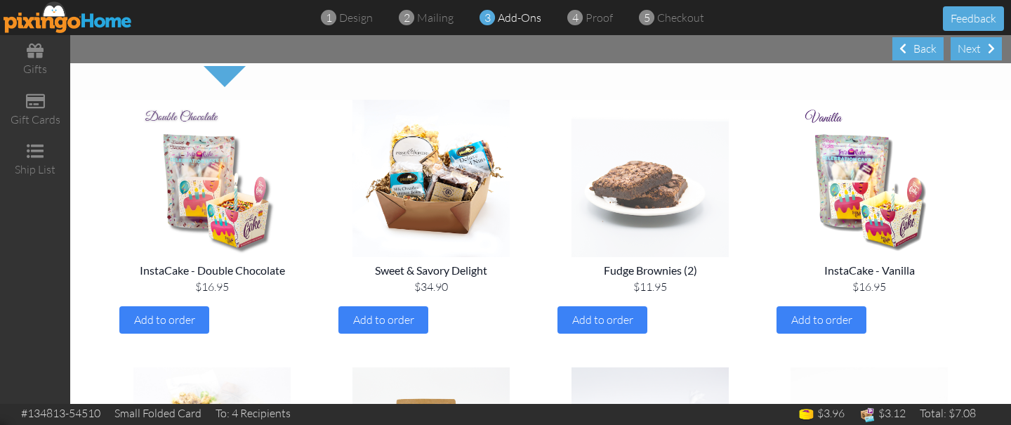
scroll to position [111, 0]
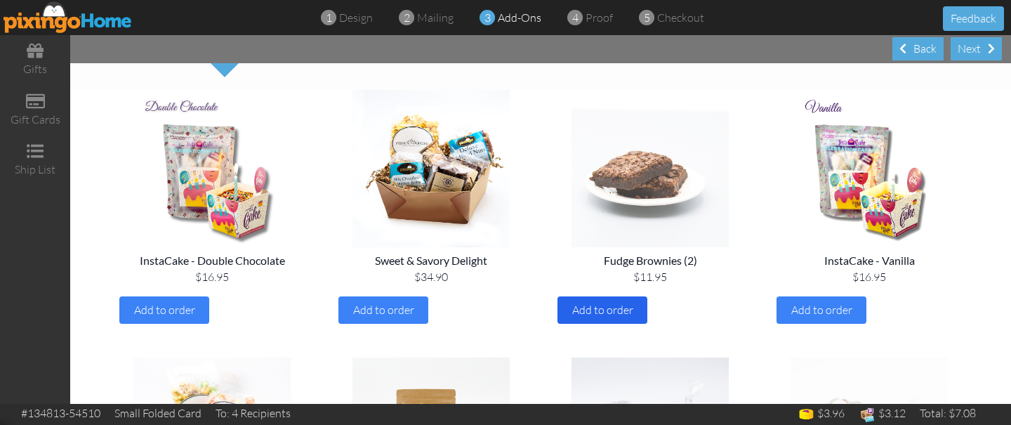
click at [617, 310] on span "Add to order" at bounding box center [602, 310] width 61 height 14
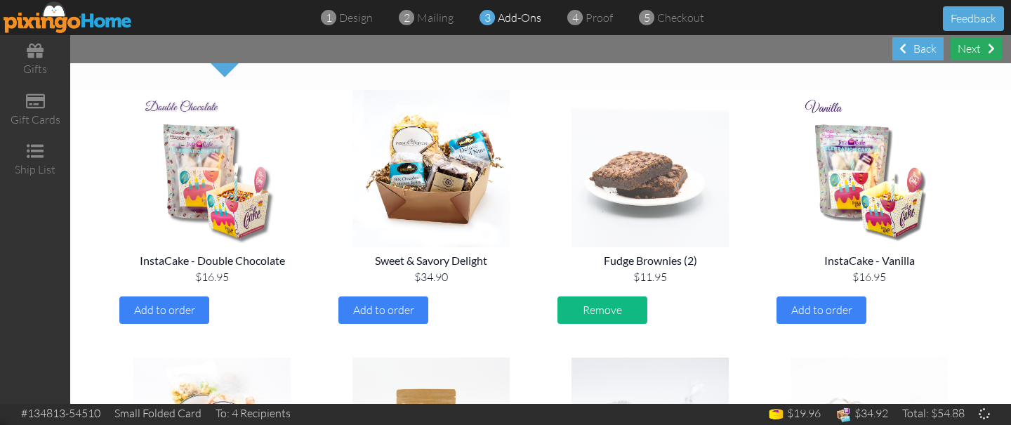
click at [971, 59] on div "Next" at bounding box center [976, 48] width 51 height 23
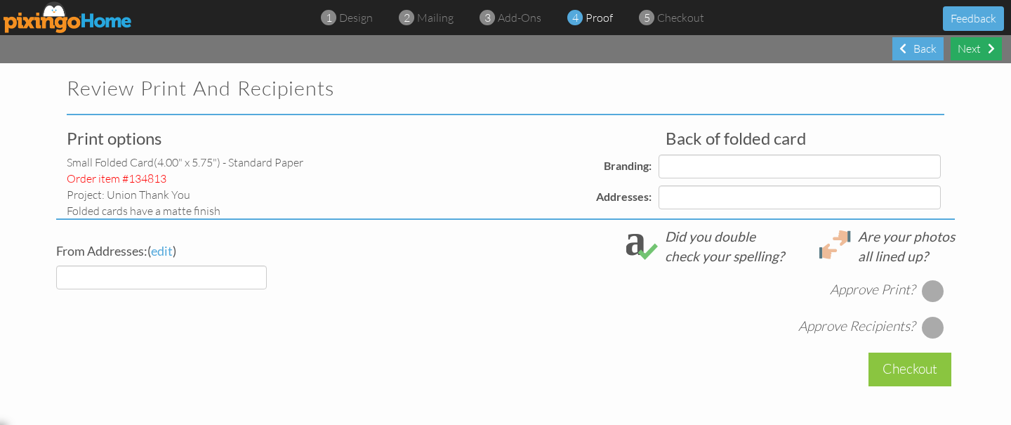
select select "object:10875"
select select "object:10882"
select select "object:10878"
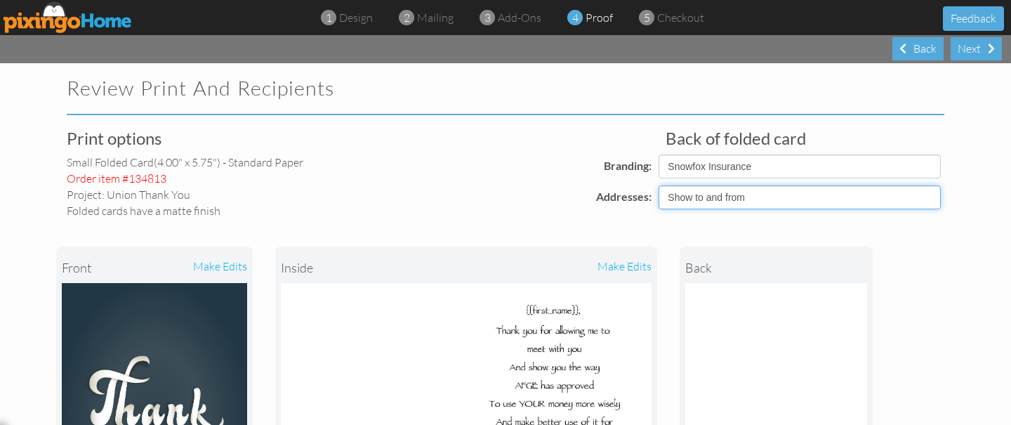
click at [781, 203] on select "Show to and from Show from only Hide to and from" at bounding box center [800, 197] width 282 height 24
select select "object:10877"
click at [659, 185] on select "Show to and from Show from only Hide to and from" at bounding box center [800, 197] width 282 height 24
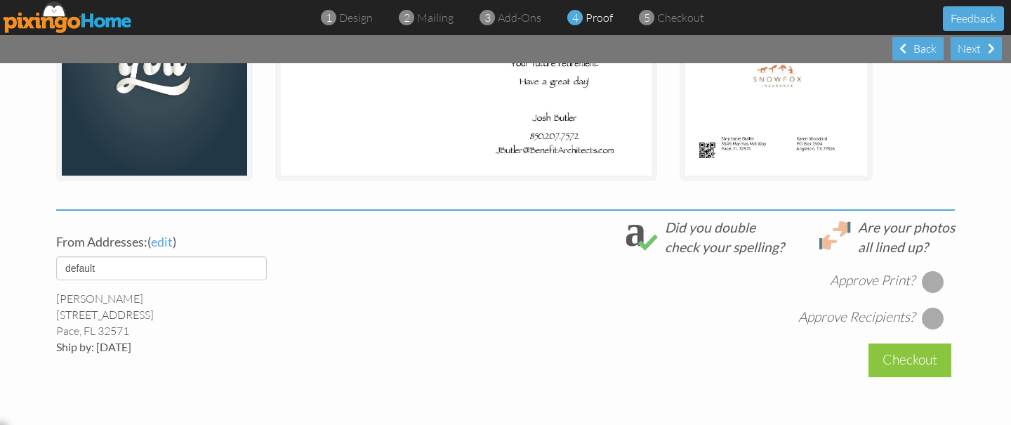
scroll to position [397, 0]
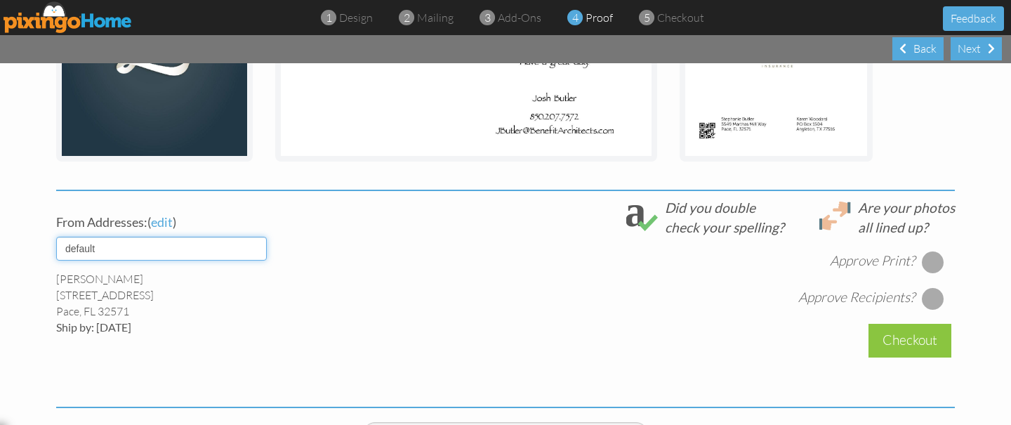
click at [244, 250] on select "default [PERSON_NAME] [PERSON_NAME]" at bounding box center [161, 249] width 211 height 24
select select "object:10879"
click at [56, 237] on select "default [PERSON_NAME] [PERSON_NAME]" at bounding box center [161, 249] width 211 height 24
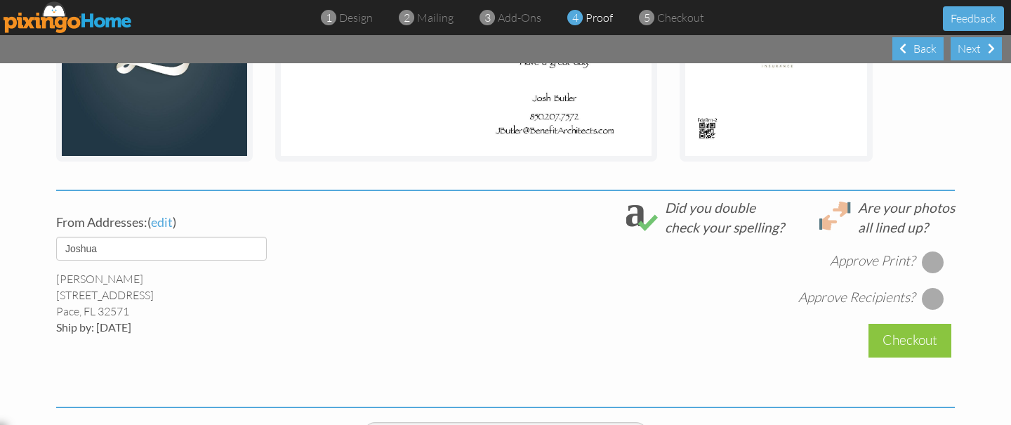
click at [933, 267] on div at bounding box center [933, 262] width 22 height 22
click at [935, 299] on div at bounding box center [933, 298] width 22 height 22
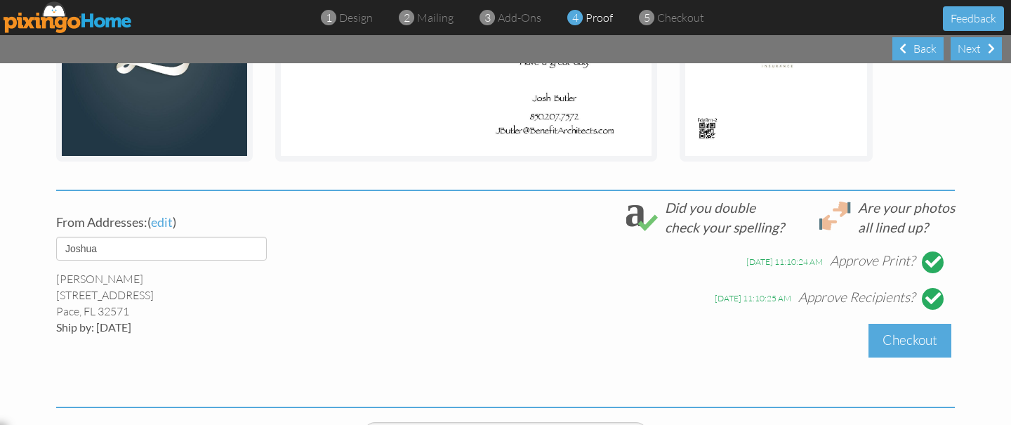
click at [907, 343] on div "Checkout" at bounding box center [910, 340] width 83 height 33
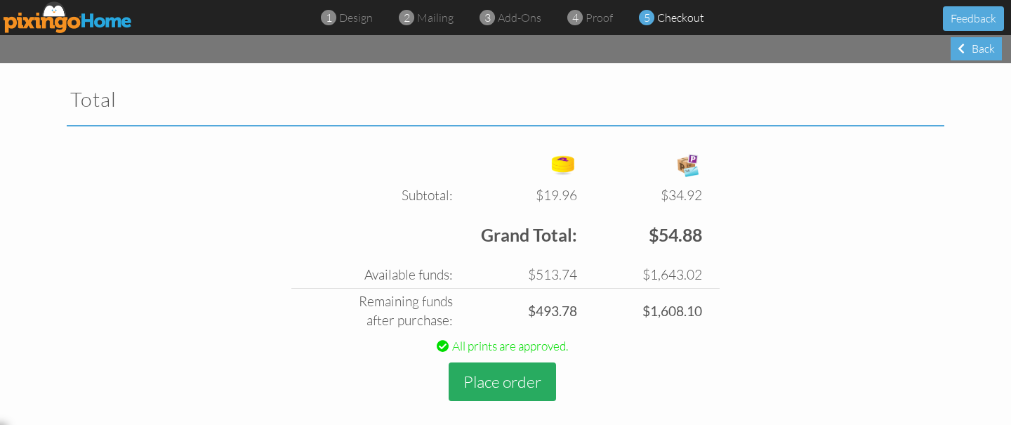
scroll to position [480, 0]
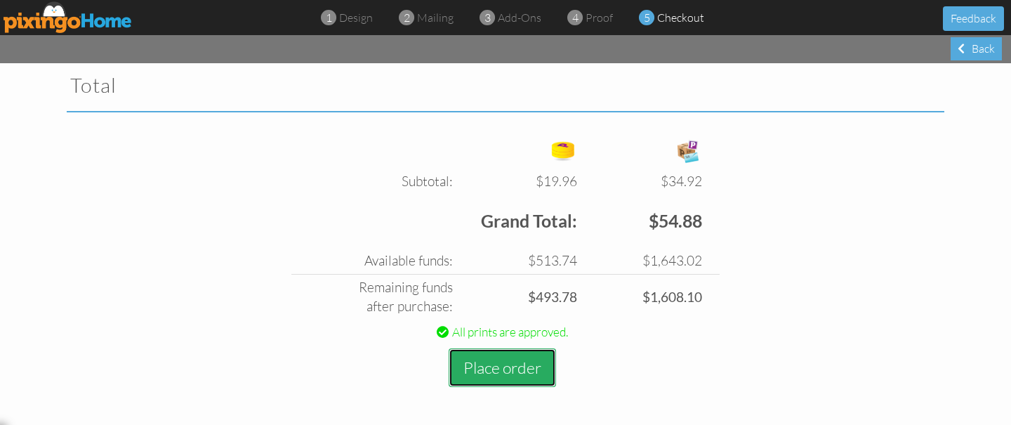
click at [499, 374] on button "Place order" at bounding box center [502, 367] width 107 height 39
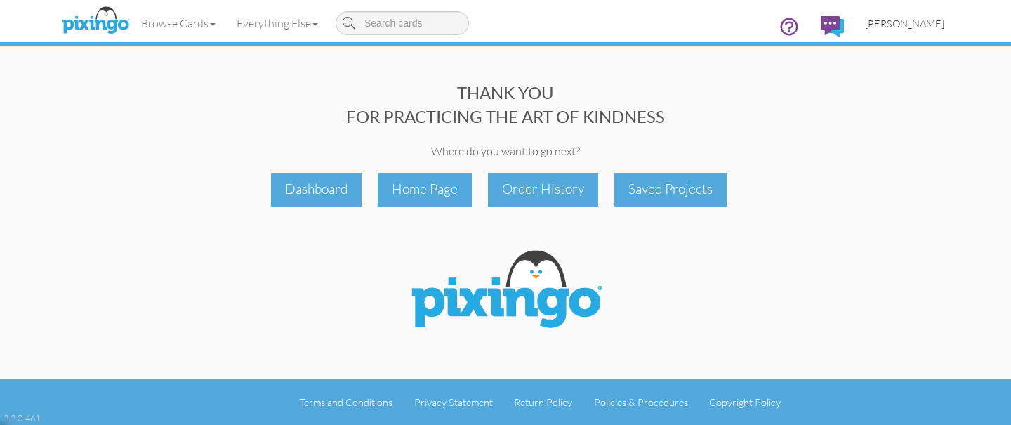
click at [890, 26] on span "[PERSON_NAME]" at bounding box center [904, 24] width 79 height 12
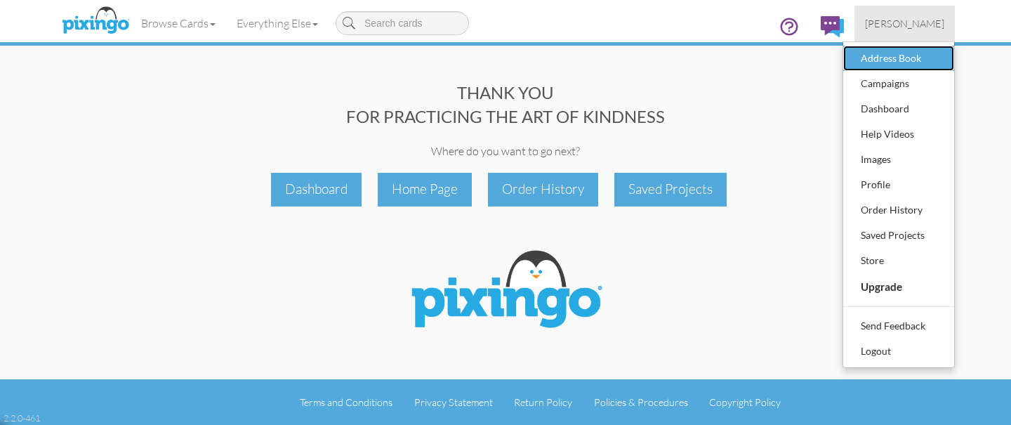
click at [887, 59] on div "Address Book" at bounding box center [899, 58] width 83 height 21
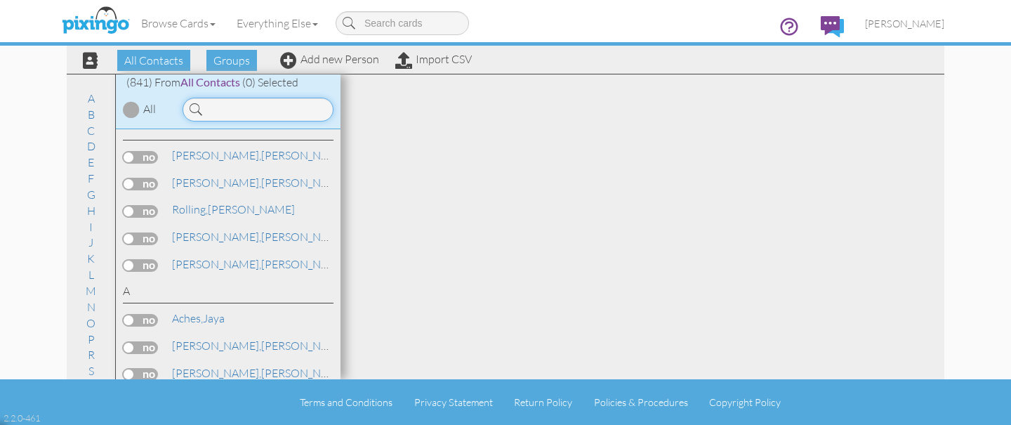
click at [242, 104] on input at bounding box center [258, 110] width 151 height 24
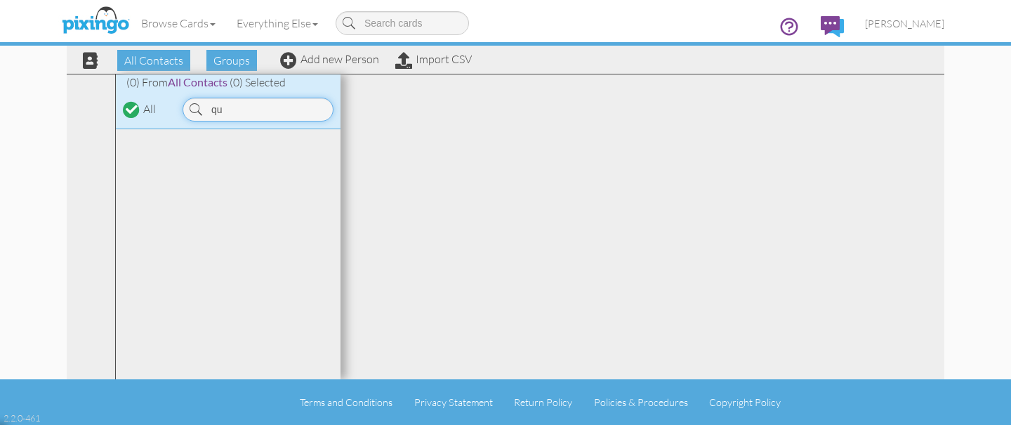
type input "q"
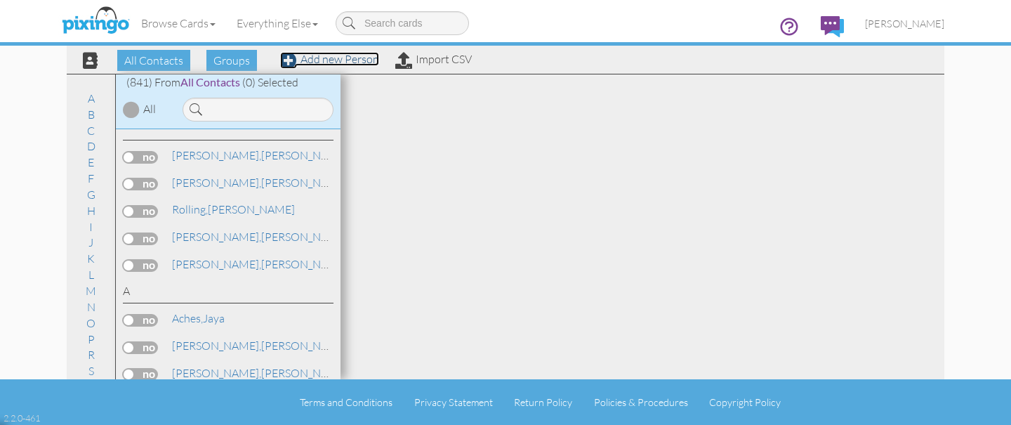
click at [323, 65] on link "Add new Person" at bounding box center [329, 59] width 99 height 14
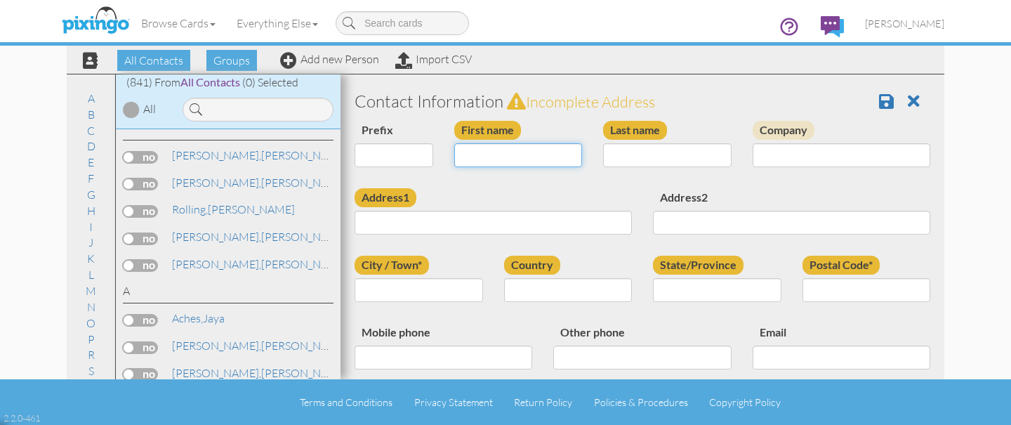
click at [536, 161] on input "First name" at bounding box center [518, 155] width 129 height 24
type input "[PERSON_NAME]"
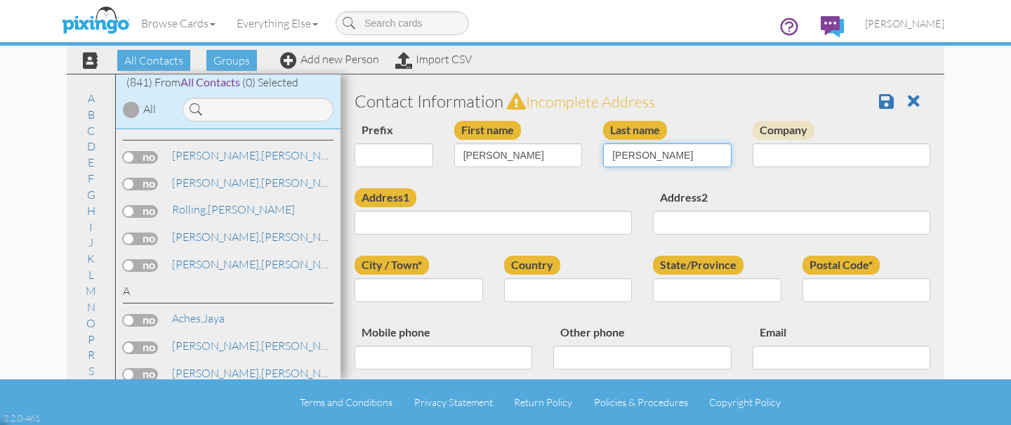
type input "Quintero"
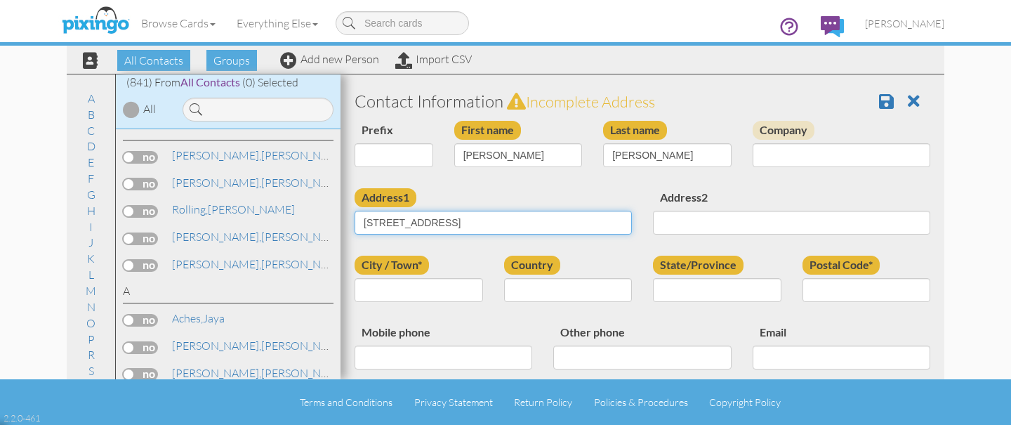
type input "[STREET_ADDRESS]"
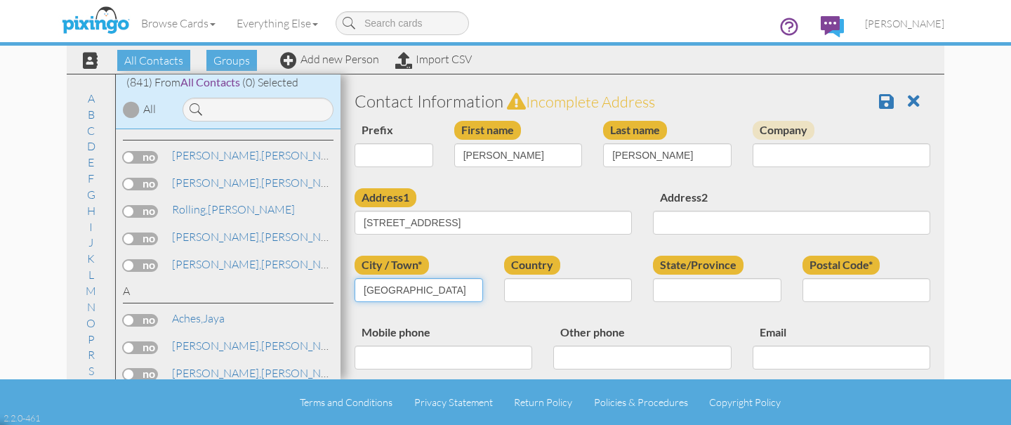
type input "[GEOGRAPHIC_DATA]"
select select "object:14765"
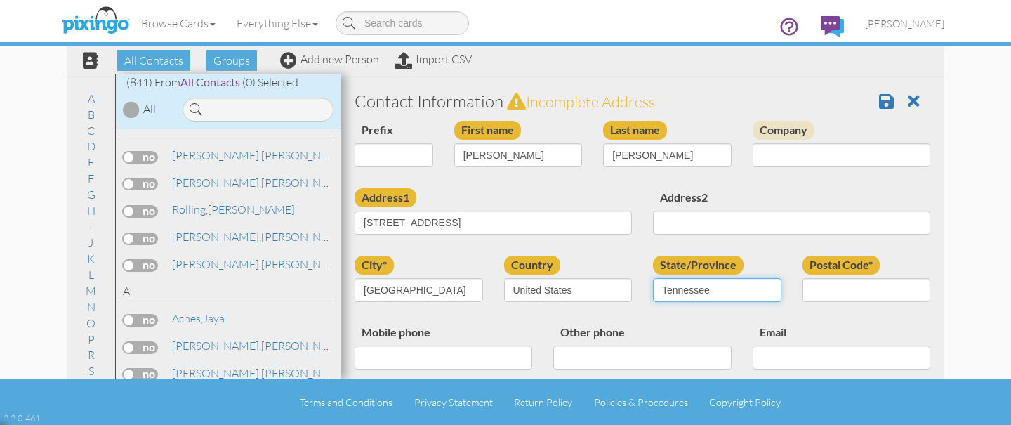
select select "object:15063"
click at [653, 278] on select "AA (Military) AE (Military) Alabama Alaska American Samoa AP (Military) Arizona…" at bounding box center [717, 290] width 129 height 24
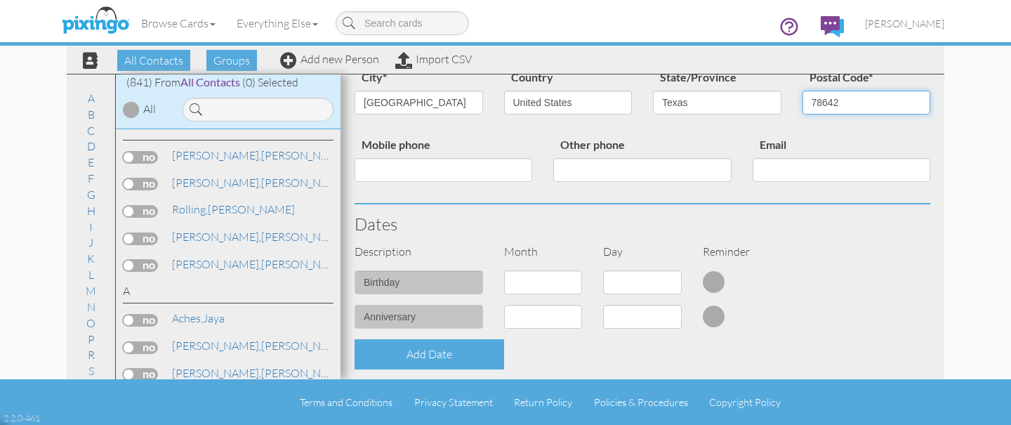
scroll to position [194, 0]
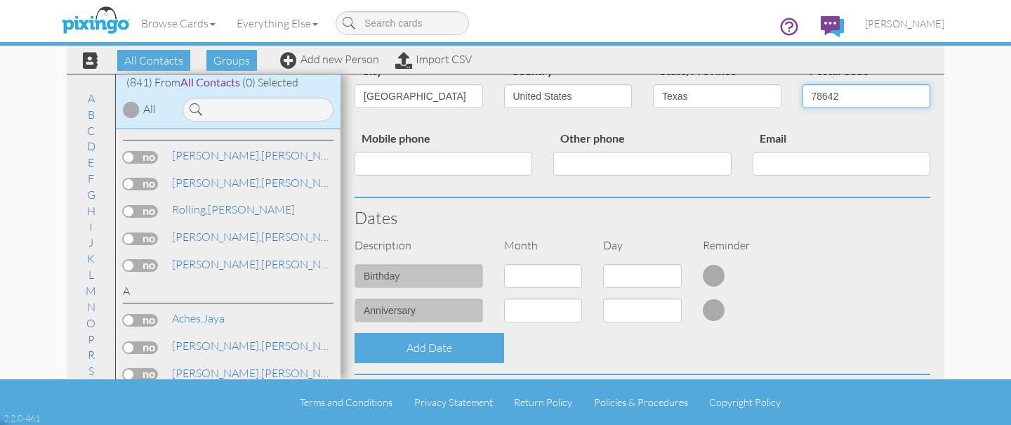
type input "78642"
click at [532, 275] on select "1 - Jan 2 - Feb 3 - Mar 4 - Apr 5 - May 6 - Jun 7 - Jul 8 - Aug 9 - Sep 10 - Oc…" at bounding box center [543, 276] width 79 height 24
select select "object:14764"
click at [504, 264] on select "1 - Jan 2 - Feb 3 - Mar 4 - Apr 5 - May 6 - Jun 7 - Jul 8 - Aug 9 - Sep 10 - Oc…" at bounding box center [543, 276] width 79 height 24
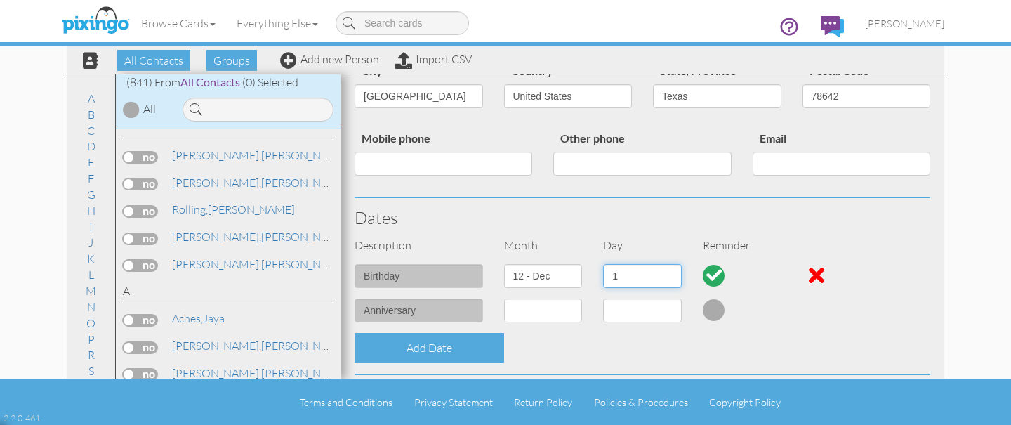
click at [643, 279] on select "1 2 3 4 5 6 7 8 9 10 11 12 13 14 15 16 17 18 19 20 21 22 23 24 25 26 27 28 29 3…" at bounding box center [642, 276] width 79 height 24
select select "number:28"
click at [603, 264] on select "1 2 3 4 5 6 7 8 9 10 11 12 13 14 15 16 17 18 19 20 21 22 23 24 25 26 27 28 29 3…" at bounding box center [642, 276] width 79 height 24
click at [551, 309] on select "1 - Jan 2 - Feb 3 - Mar 4 - Apr 5 - May 6 - Jun 7 - Jul 8 - Aug 9 - Sep 10 - Oc…" at bounding box center [543, 311] width 79 height 24
select select "object:14760"
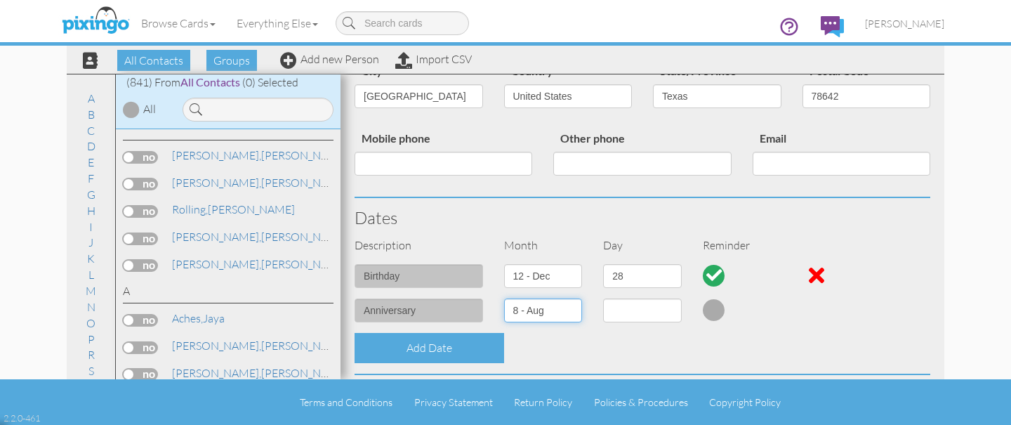
click at [504, 299] on select "1 - Jan 2 - Feb 3 - Mar 4 - Apr 5 - May 6 - Jun 7 - Jul 8 - Aug 9 - Sep 10 - Oc…" at bounding box center [543, 311] width 79 height 24
select select "number:1"
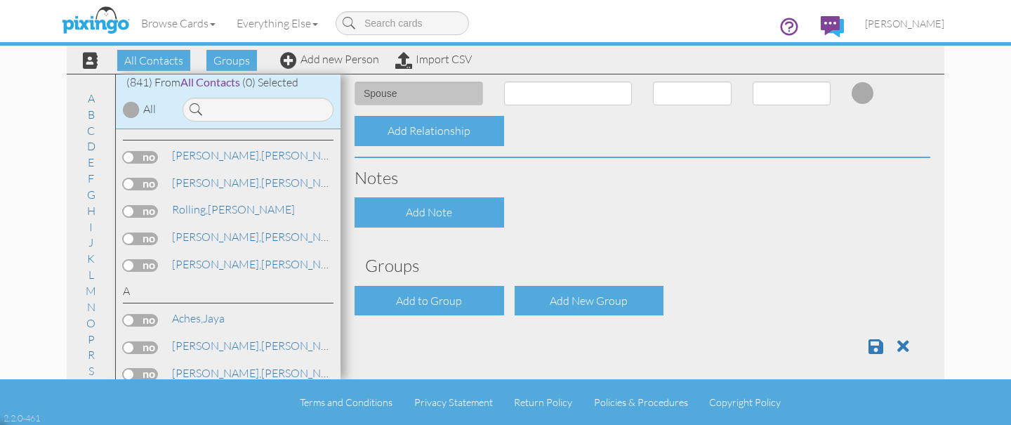
scroll to position [562, 0]
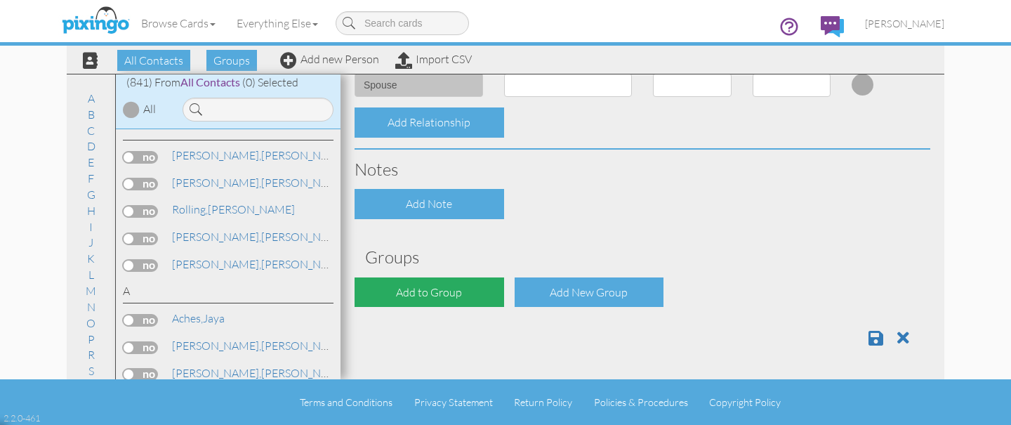
click at [483, 300] on div "Add to Group" at bounding box center [430, 292] width 150 height 30
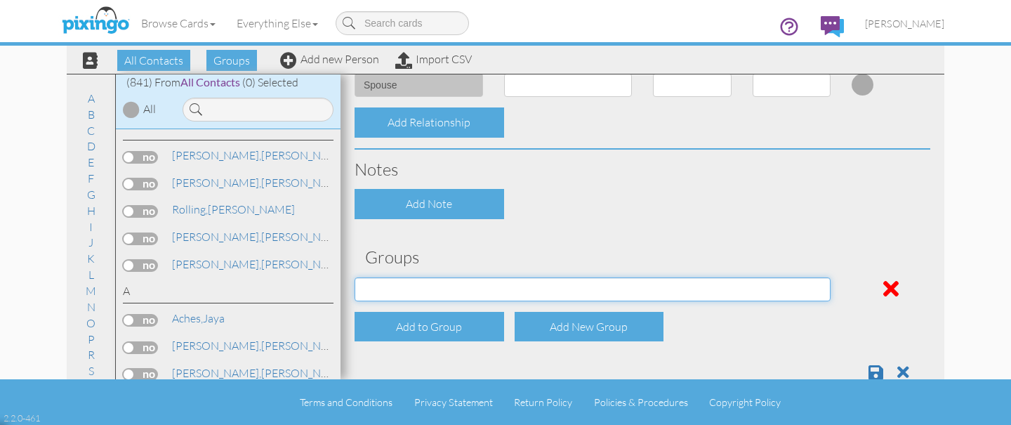
click at [492, 282] on select "Address Incorrect Joshua Aetna Joshua Cigna Joshua Postal Joshua UHC Joshua Uni…" at bounding box center [593, 289] width 476 height 24
select select "object:15080"
click at [355, 277] on select "Address Incorrect Joshua Aetna Joshua Cigna Joshua Postal Joshua UHC Joshua Uni…" at bounding box center [593, 289] width 476 height 24
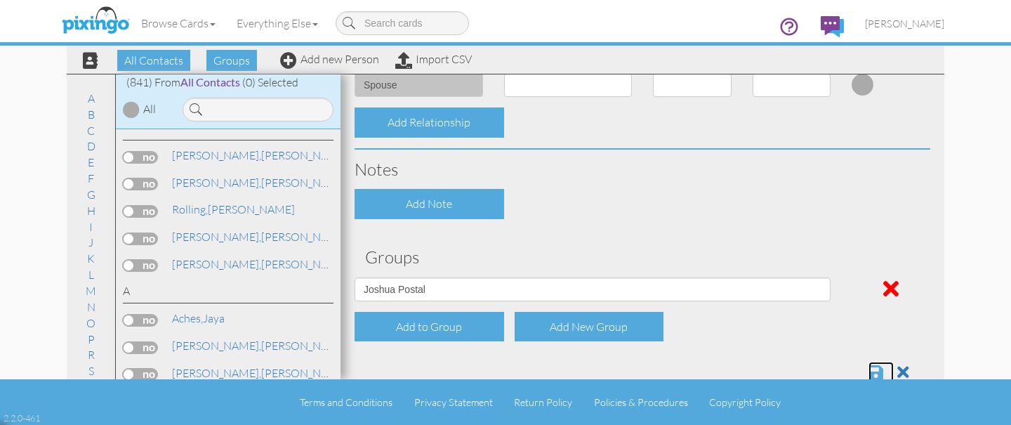
click at [879, 372] on span at bounding box center [876, 372] width 15 height 17
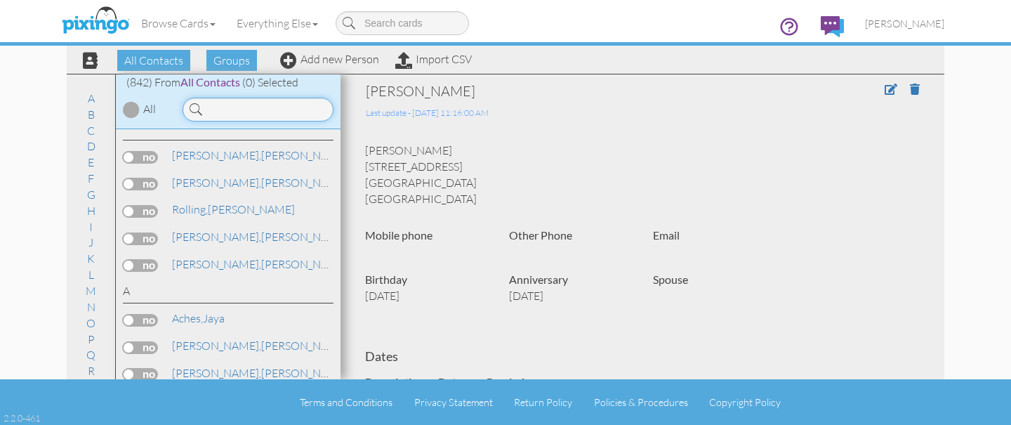
click at [284, 113] on input at bounding box center [258, 110] width 151 height 24
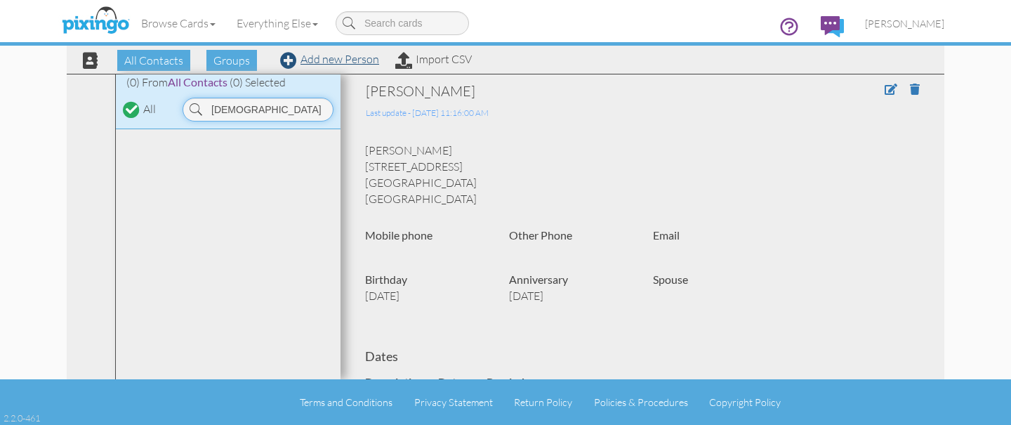
type input "[DEMOGRAPHIC_DATA]"
click at [368, 60] on link "Add new Person" at bounding box center [329, 59] width 99 height 14
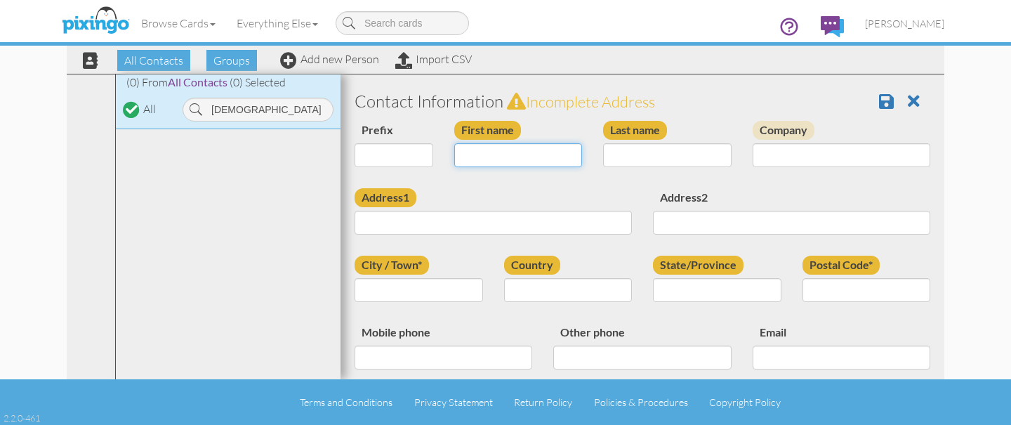
click at [490, 157] on input "First name" at bounding box center [518, 155] width 129 height 24
type input "[DEMOGRAPHIC_DATA]"
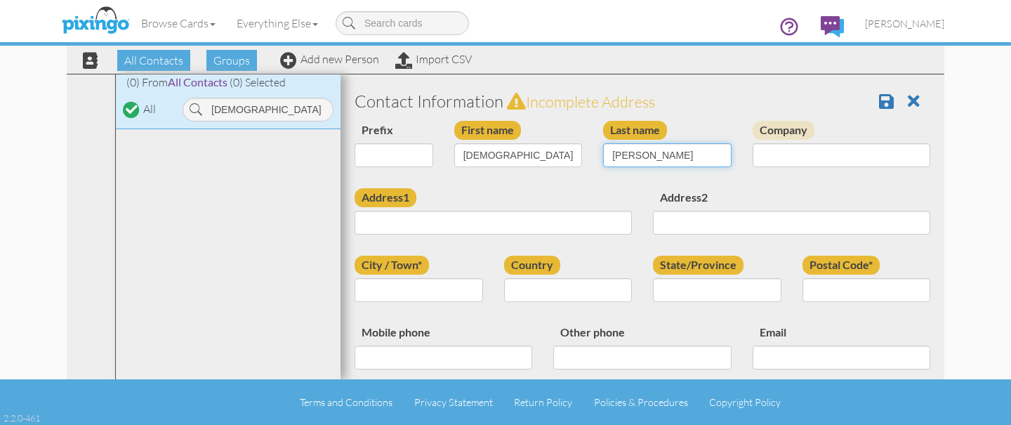
type input "[PERSON_NAME]"
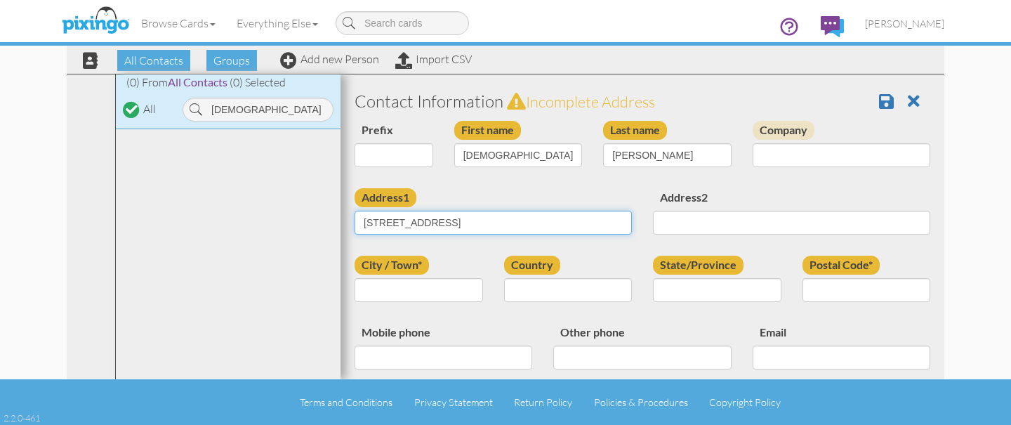
type input "[STREET_ADDRESS]"
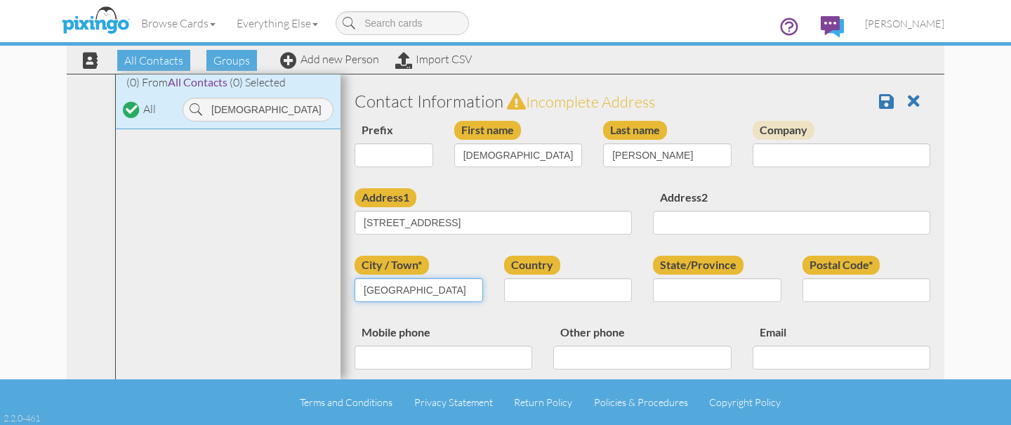
type input "[GEOGRAPHIC_DATA]"
select select "object:2792"
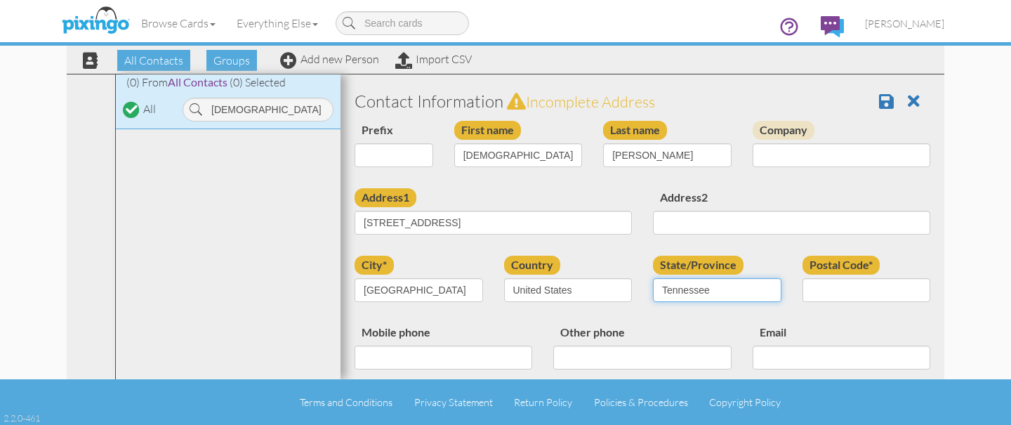
select select "object:3090"
click at [653, 278] on select "AA (Military) AE (Military) [US_STATE] [US_STATE] [US_STATE] AP (Military) [US_…" at bounding box center [717, 290] width 129 height 24
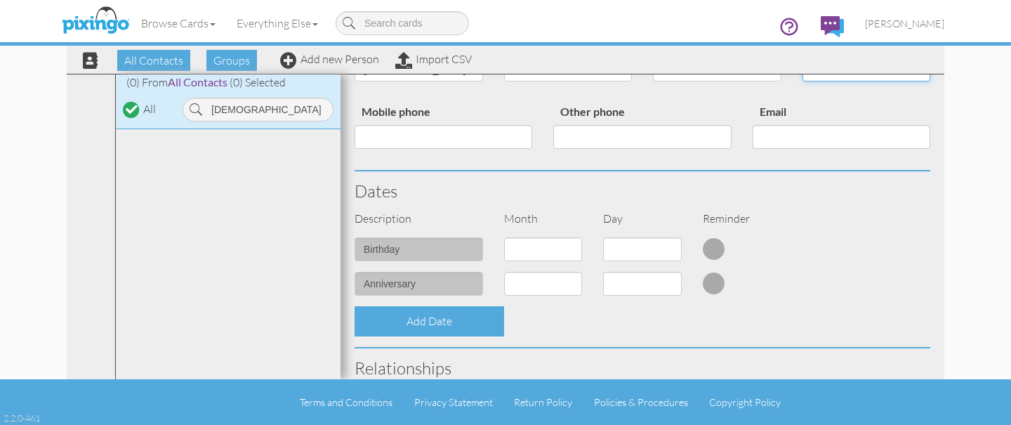
scroll to position [226, 0]
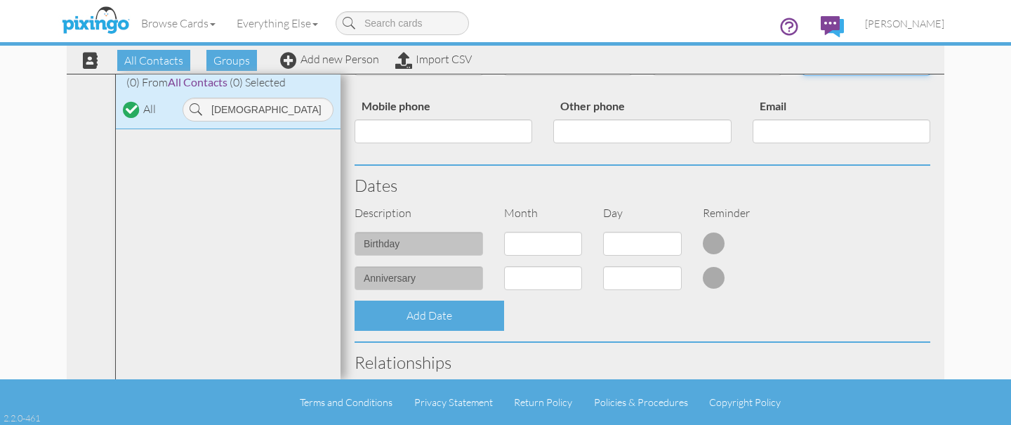
type input "78642"
click at [532, 247] on select "1 - [DATE] - [DATE] - [DATE] - [DATE] - [DATE] - [DATE] - [DATE] - [DATE] - [DA…" at bounding box center [543, 244] width 79 height 24
select select "object:2786"
click at [504, 232] on select "1 - Jan 2 - Feb 3 - Mar 4 - Apr 5 - May 6 - Jun 7 - Jul 8 - Aug 9 - Sep 10 - Oc…" at bounding box center [543, 244] width 79 height 24
click at [636, 244] on select "1 2 3 4 5 6 7 8 9 10 11 12 13 14 15 16 17 18 19 20 21 22 23 24 25 26 27 28 29 3…" at bounding box center [642, 244] width 79 height 24
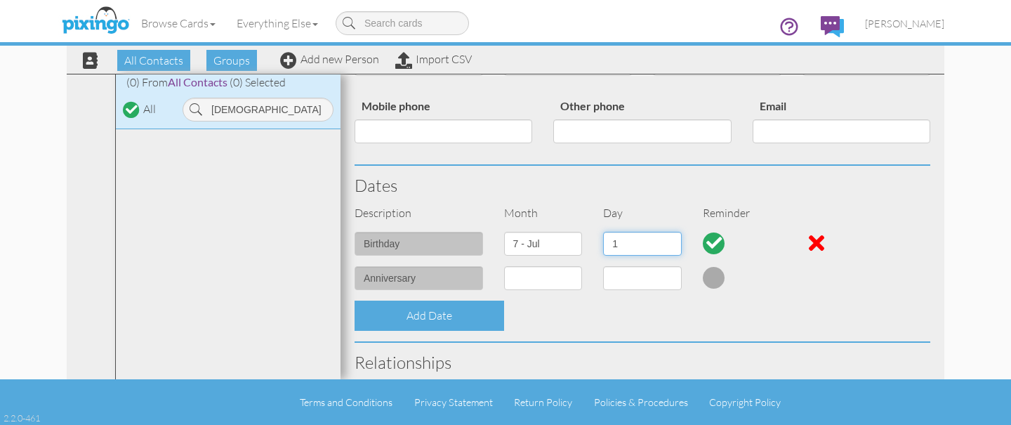
select select "number:26"
click at [603, 232] on select "1 2 3 4 5 6 7 8 9 10 11 12 13 14 15 16 17 18 19 20 21 22 23 24 25 26 27 28 29 3…" at bounding box center [642, 244] width 79 height 24
click at [544, 277] on select "1 - Jan 2 - Feb 3 - Mar 4 - Apr 5 - May 6 - Jun 7 - Jul 8 - Aug 9 - Sep 10 - Oc…" at bounding box center [543, 278] width 79 height 24
select select "object:2787"
click at [504, 266] on select "1 - Jan 2 - Feb 3 - Mar 4 - Apr 5 - May 6 - Jun 7 - Jul 8 - Aug 9 - Sep 10 - Oc…" at bounding box center [543, 278] width 79 height 24
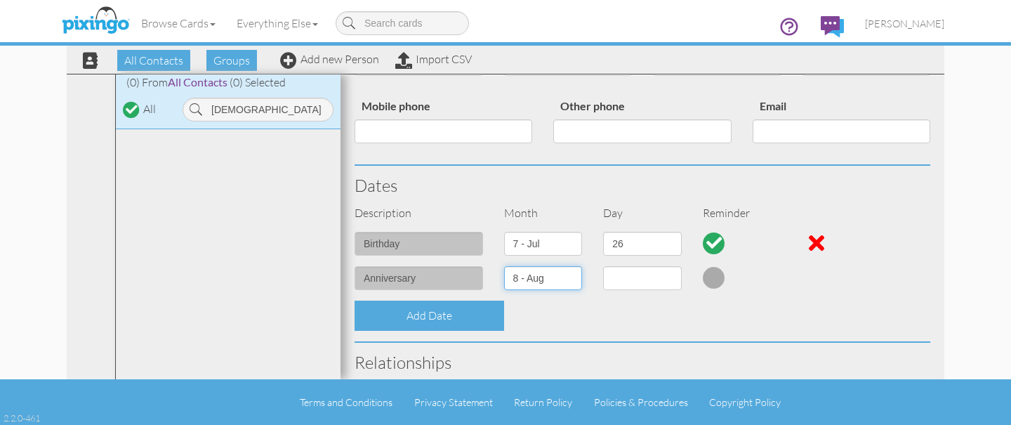
select select "number:1"
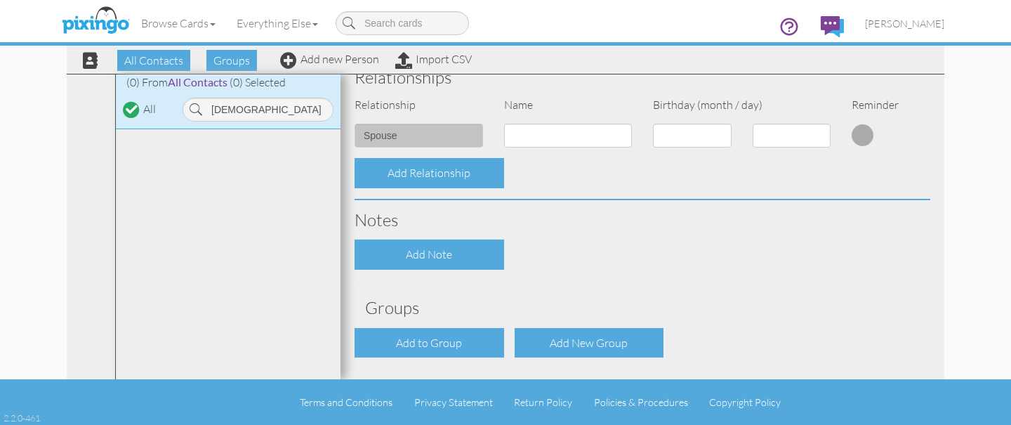
scroll to position [514, 0]
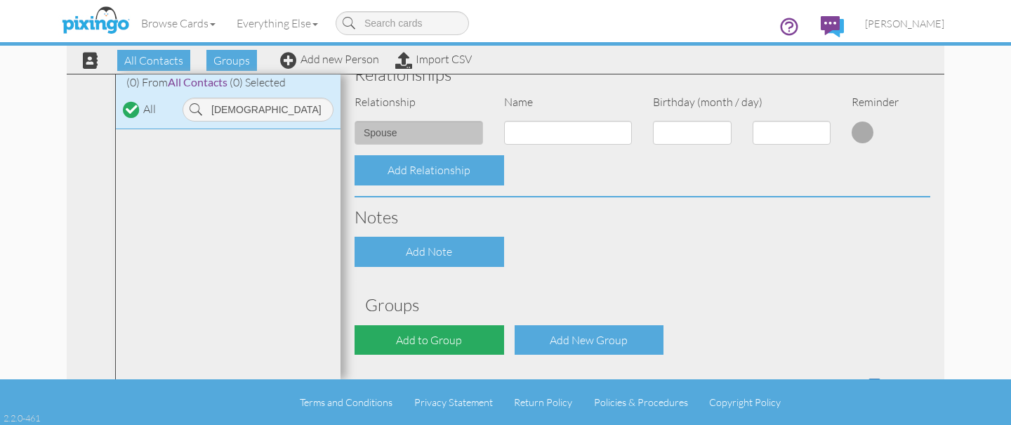
click at [476, 338] on div "Add to Group" at bounding box center [430, 340] width 150 height 30
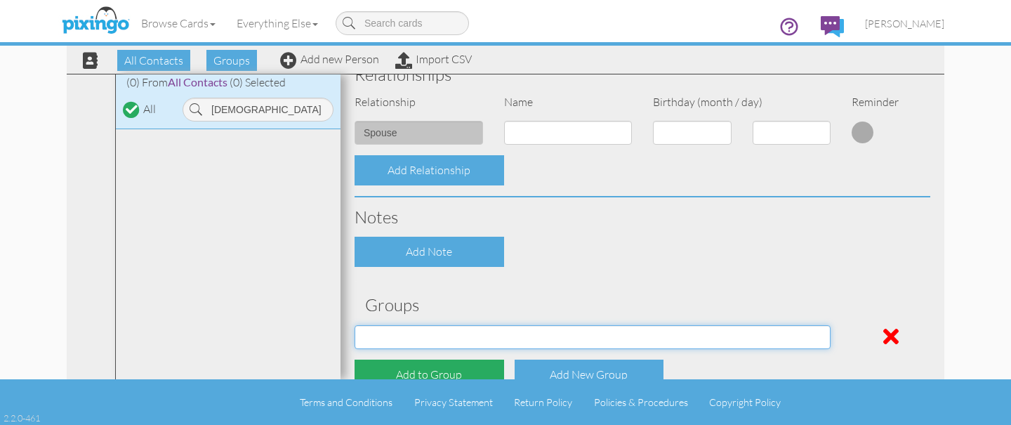
click at [476, 338] on select "Address Incorrect Joshua Aetna Joshua Cigna Joshua Postal Joshua UHC Joshua Uni…" at bounding box center [593, 337] width 476 height 24
select select "object:3107"
click at [355, 325] on select "Address Incorrect Joshua Aetna Joshua Cigna Joshua Postal Joshua UHC Joshua Uni…" at bounding box center [593, 337] width 476 height 24
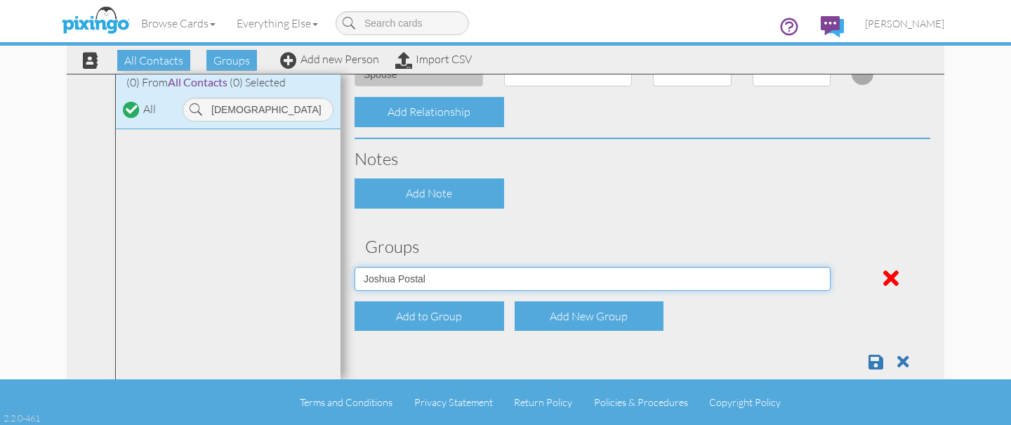
scroll to position [596, 0]
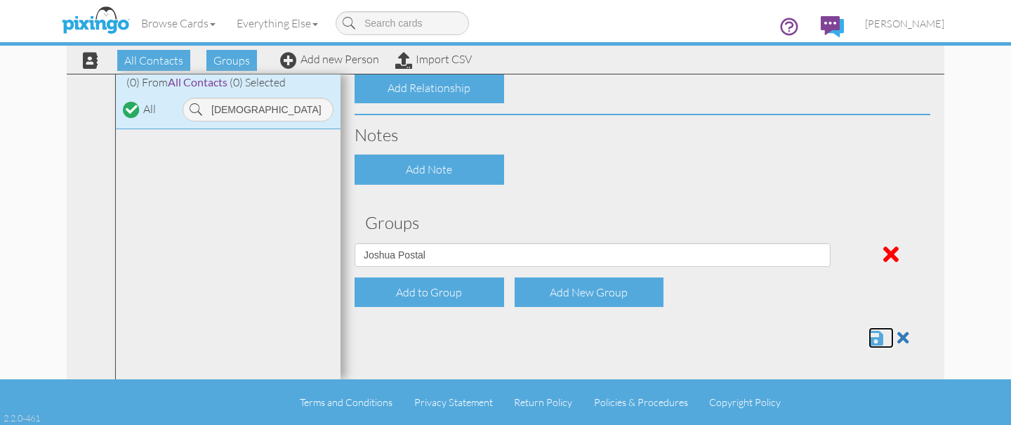
click at [878, 339] on span at bounding box center [876, 337] width 15 height 17
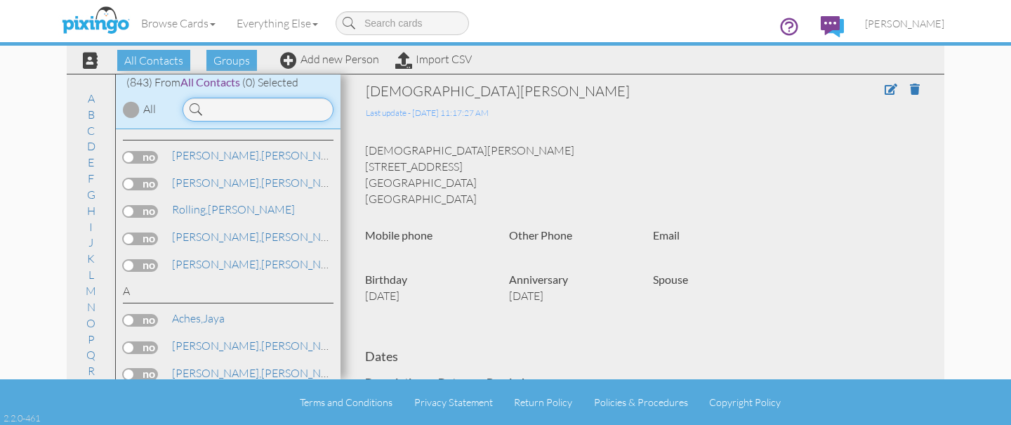
click at [227, 107] on input at bounding box center [258, 110] width 151 height 24
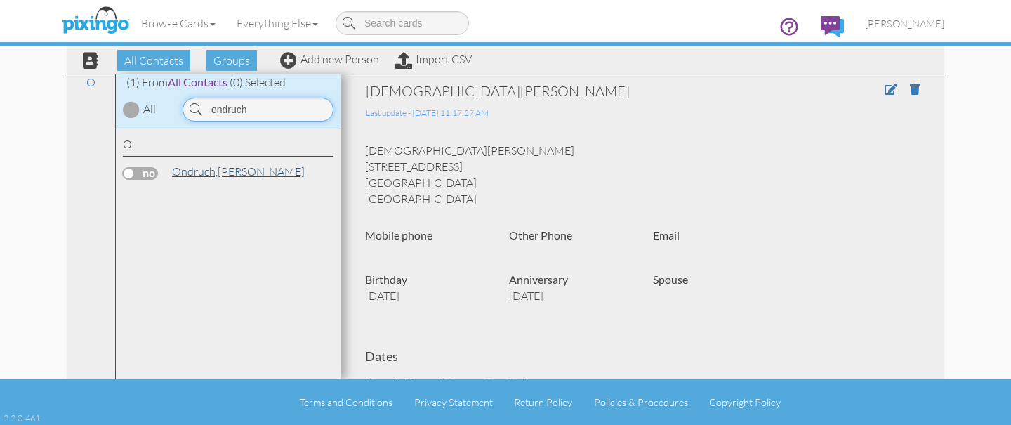
type input "ondruch"
click at [210, 176] on span "Ondruch," at bounding box center [195, 171] width 46 height 14
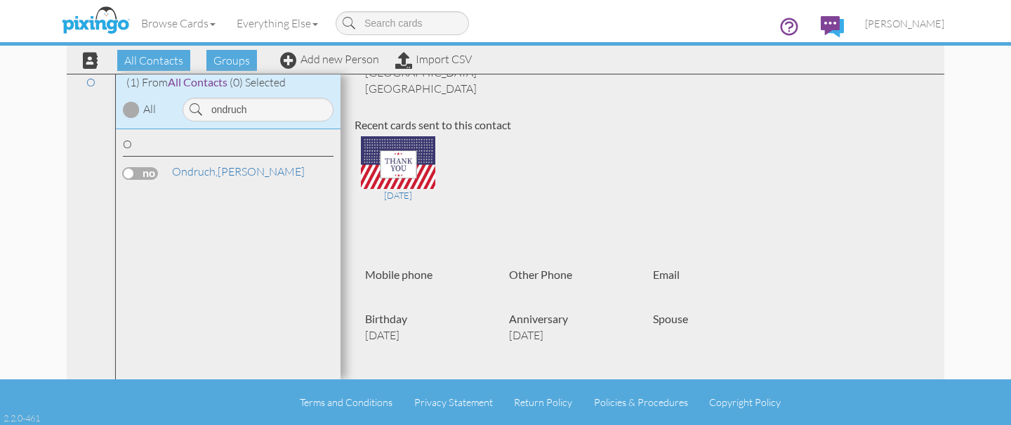
scroll to position [493, 0]
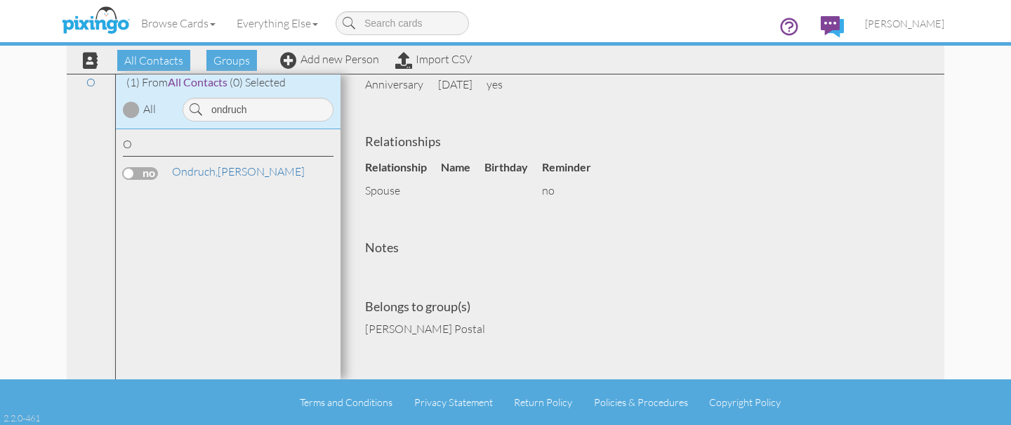
click at [146, 173] on label at bounding box center [140, 173] width 35 height 13
click at [0, 0] on input "checkbox" at bounding box center [0, 0] width 0 height 0
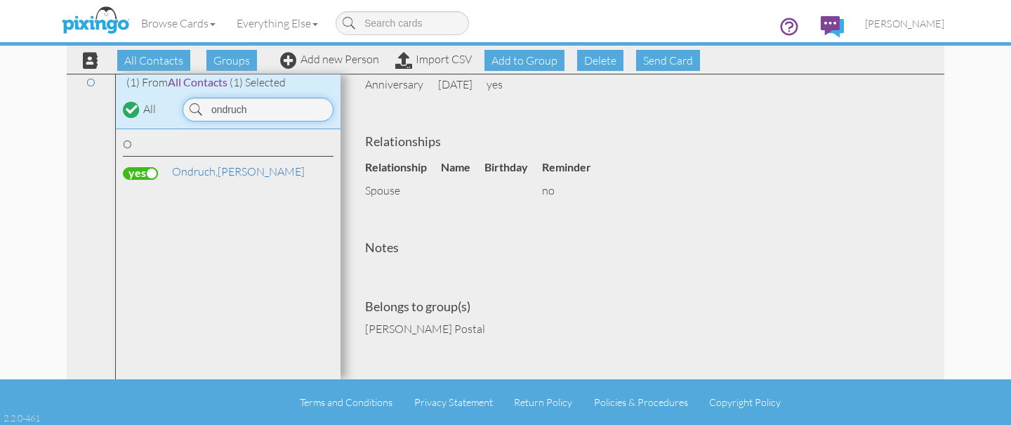
click at [274, 111] on input "ondruch" at bounding box center [258, 110] width 151 height 24
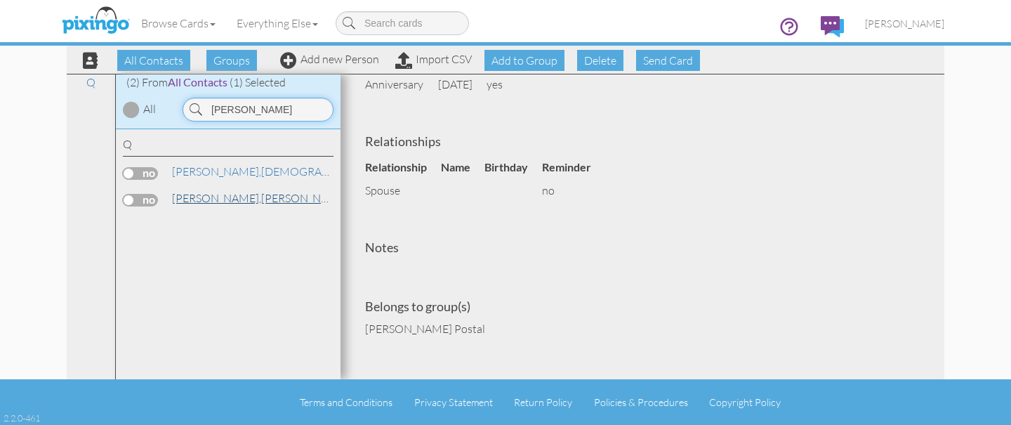
type input "[PERSON_NAME]"
click at [211, 193] on span "[PERSON_NAME]," at bounding box center [216, 198] width 89 height 14
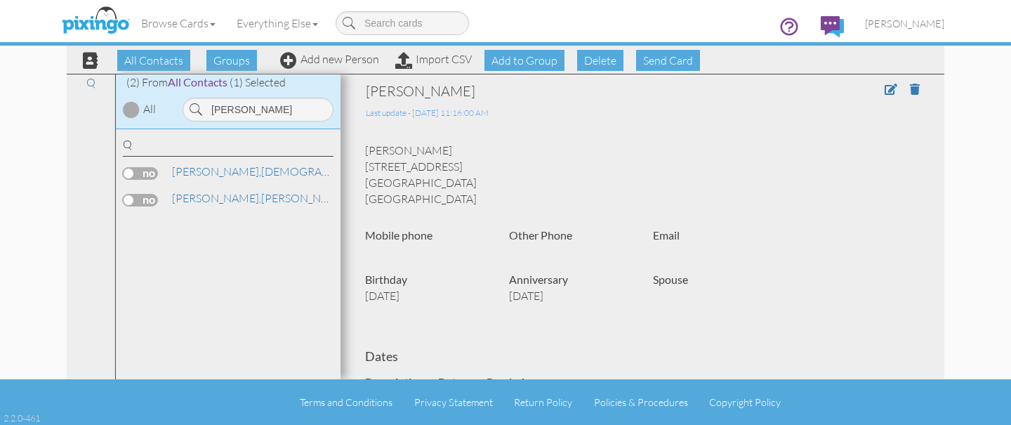
click at [148, 199] on label at bounding box center [140, 200] width 35 height 13
click at [0, 0] on input "checkbox" at bounding box center [0, 0] width 0 height 0
click at [651, 61] on span "Send Card" at bounding box center [668, 60] width 64 height 21
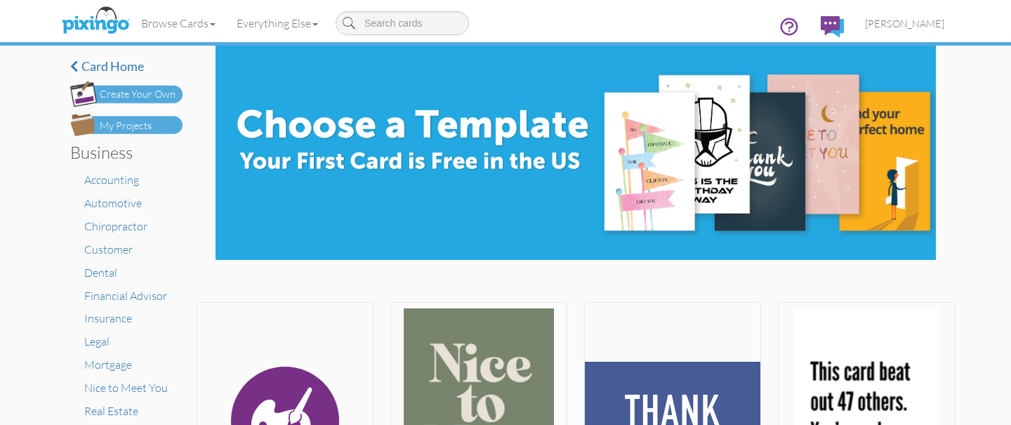
click at [162, 126] on img at bounding box center [126, 125] width 112 height 22
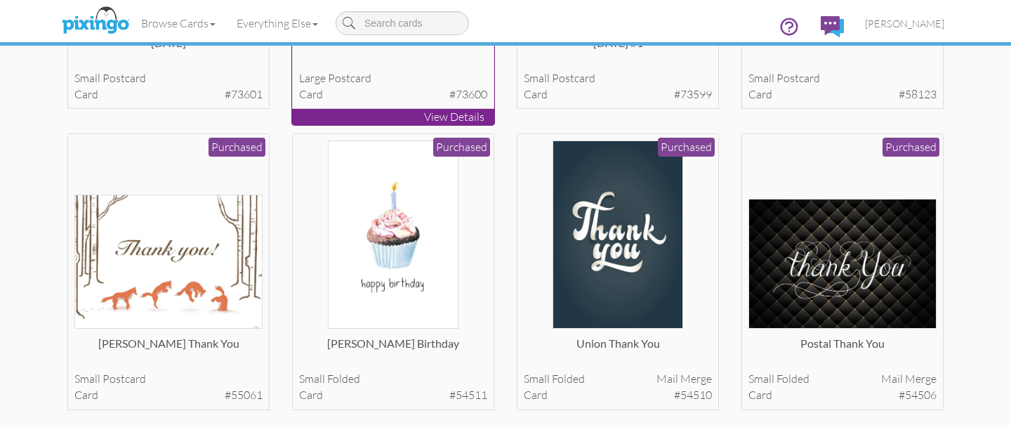
scroll to position [323, 0]
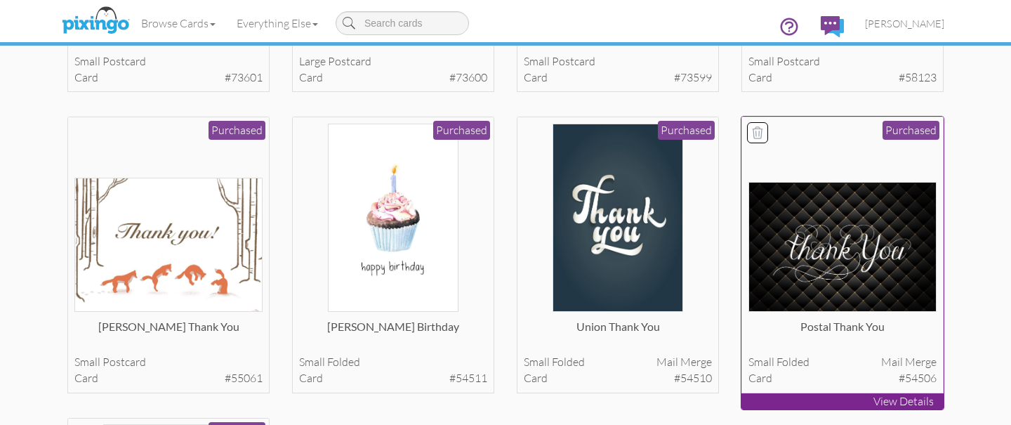
click at [785, 230] on img at bounding box center [843, 247] width 189 height 130
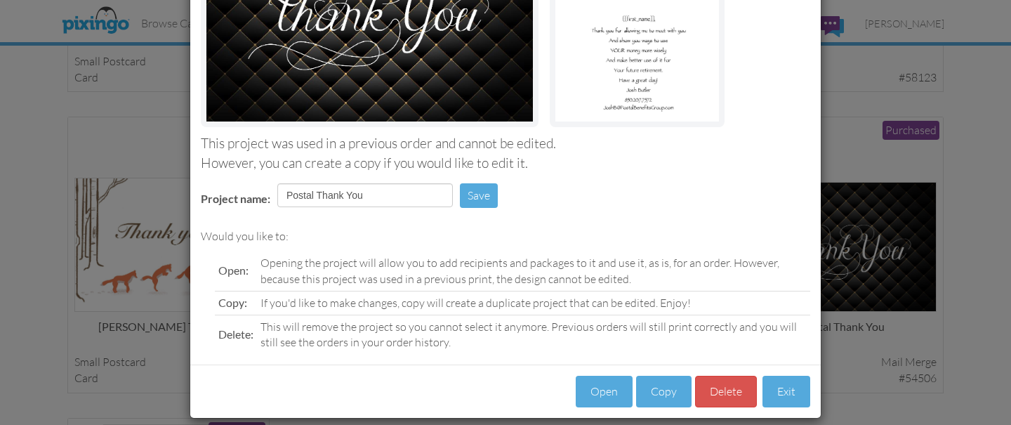
scroll to position [232, 0]
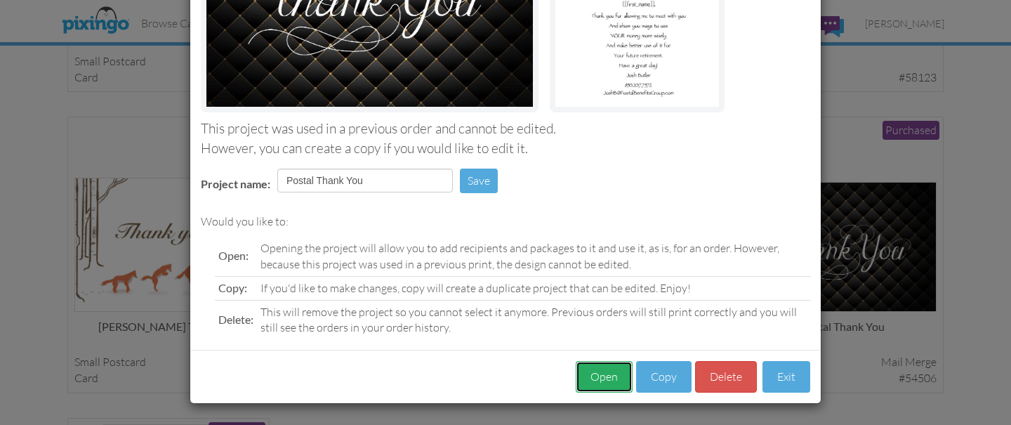
click at [602, 381] on button "Open" at bounding box center [604, 377] width 57 height 32
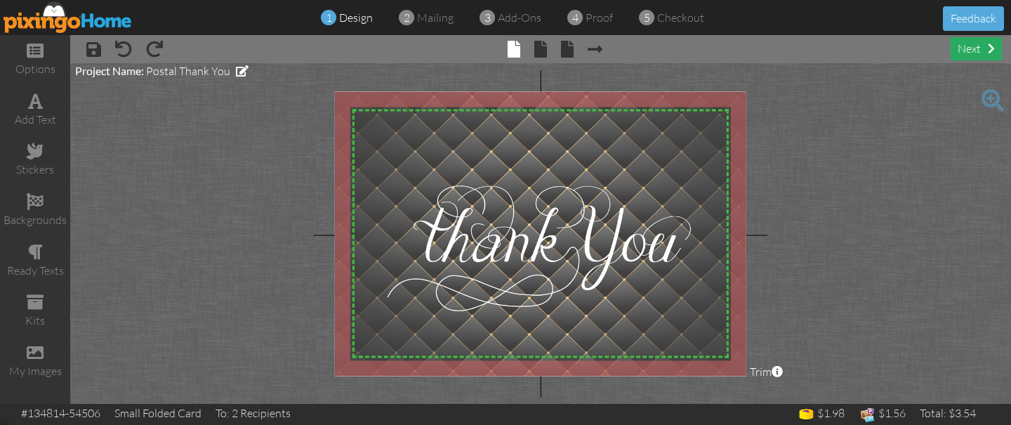
click at [972, 50] on div "next" at bounding box center [976, 48] width 51 height 23
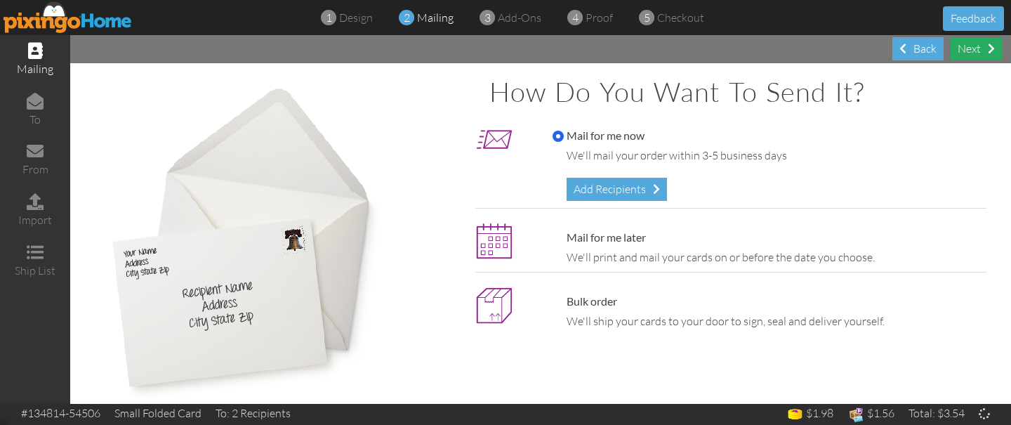
click at [972, 50] on div "Next" at bounding box center [976, 48] width 51 height 23
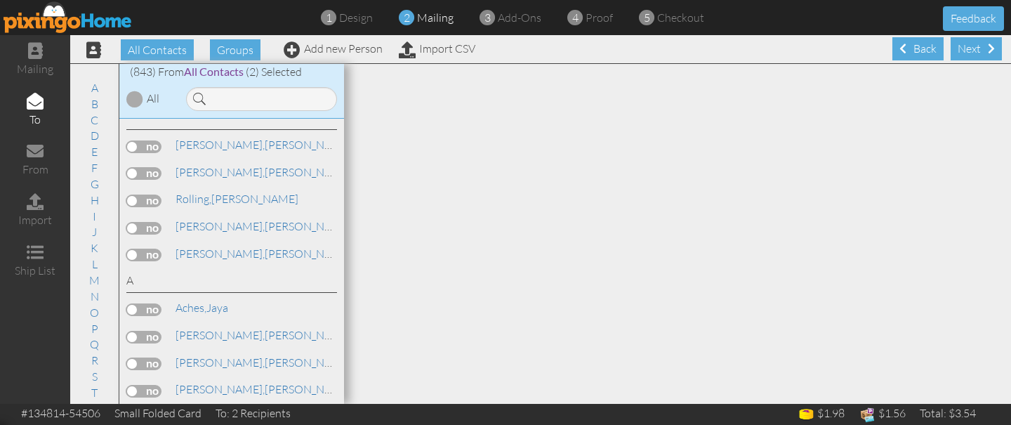
click at [972, 50] on div "Next" at bounding box center [976, 48] width 51 height 23
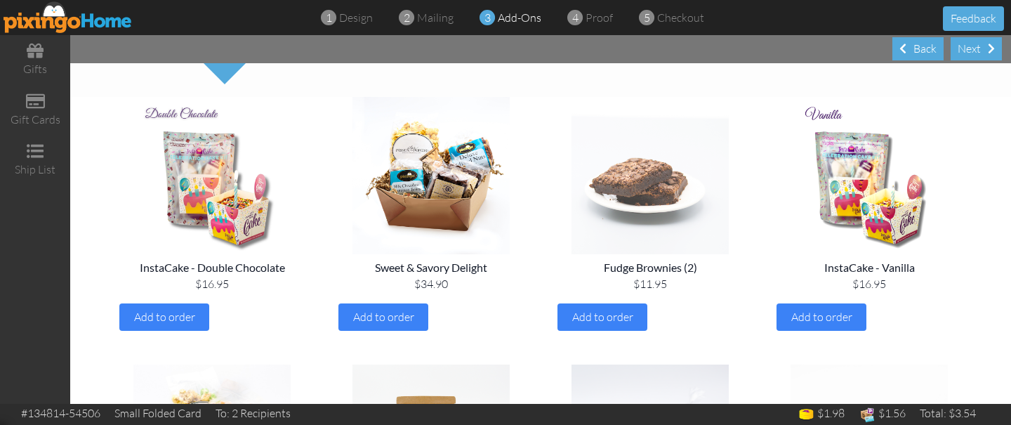
scroll to position [106, 0]
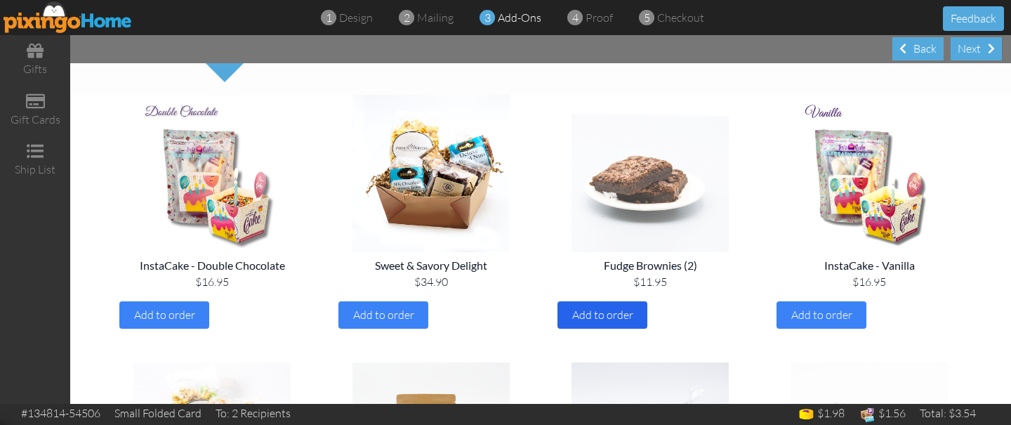
click at [616, 322] on div "Add to order" at bounding box center [603, 314] width 90 height 27
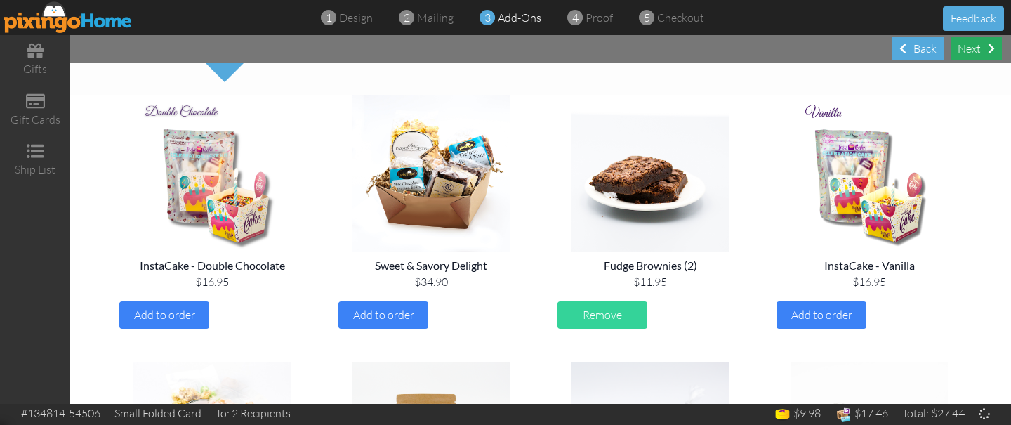
click at [992, 46] on span at bounding box center [991, 48] width 7 height 11
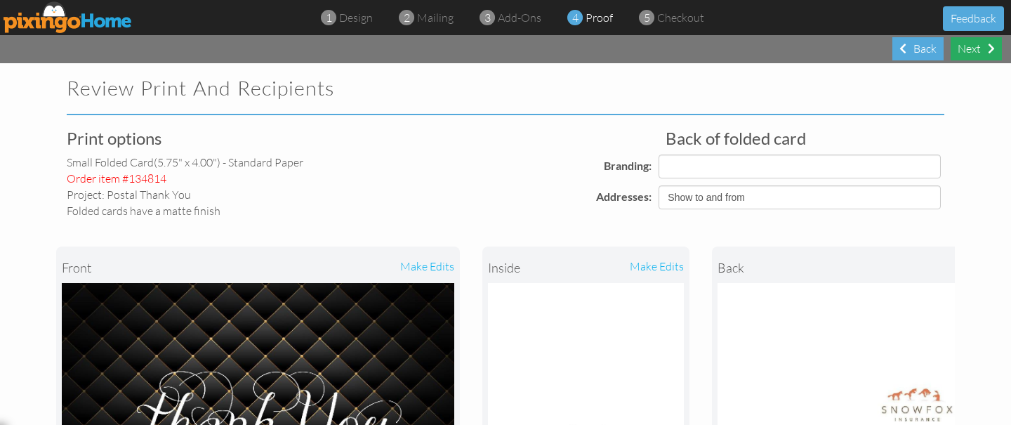
select select "object:7322"
select select "object:7326"
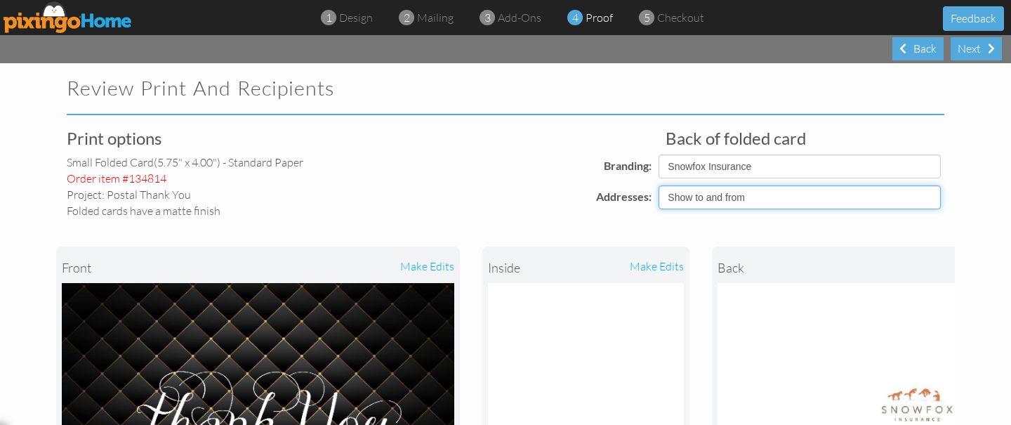
click at [761, 207] on select "Show to and from Show from only Hide to and from" at bounding box center [800, 197] width 282 height 24
select select "object:7321"
click at [659, 185] on select "Show to and from Show from only Hide to and from" at bounding box center [800, 197] width 282 height 24
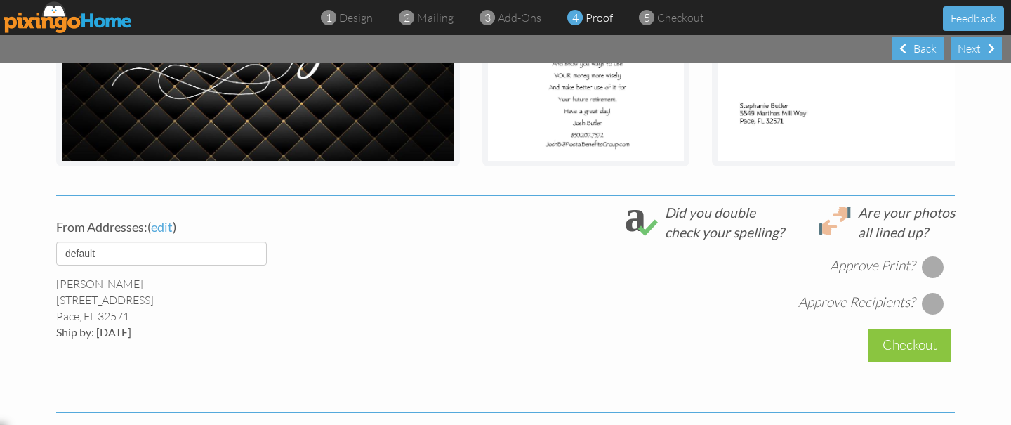
scroll to position [402, 0]
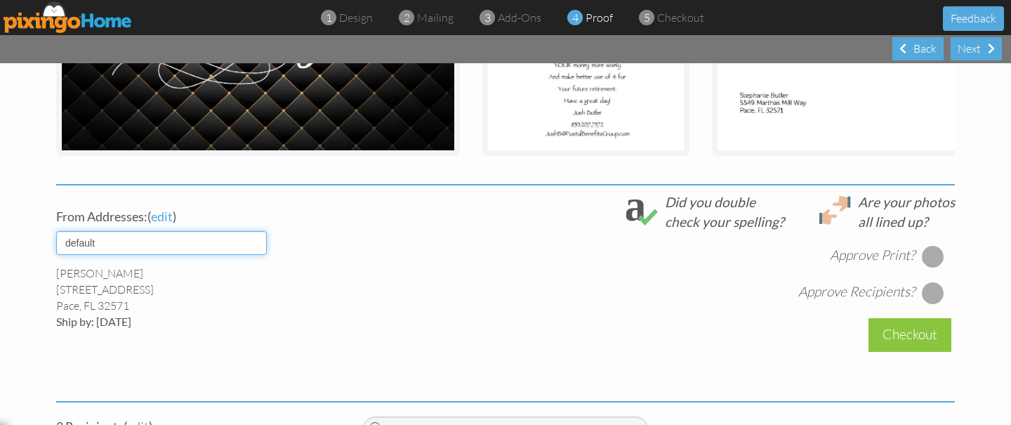
click at [209, 244] on select "default [PERSON_NAME] [PERSON_NAME]" at bounding box center [161, 243] width 211 height 24
select select "object:7323"
click at [56, 231] on select "default [PERSON_NAME] [PERSON_NAME]" at bounding box center [161, 243] width 211 height 24
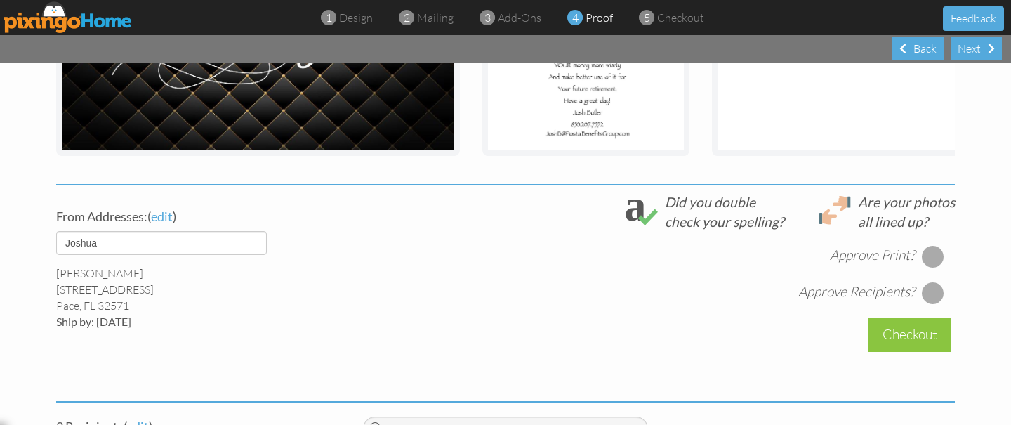
click at [942, 255] on div at bounding box center [933, 256] width 22 height 22
click at [935, 294] on div at bounding box center [933, 293] width 22 height 22
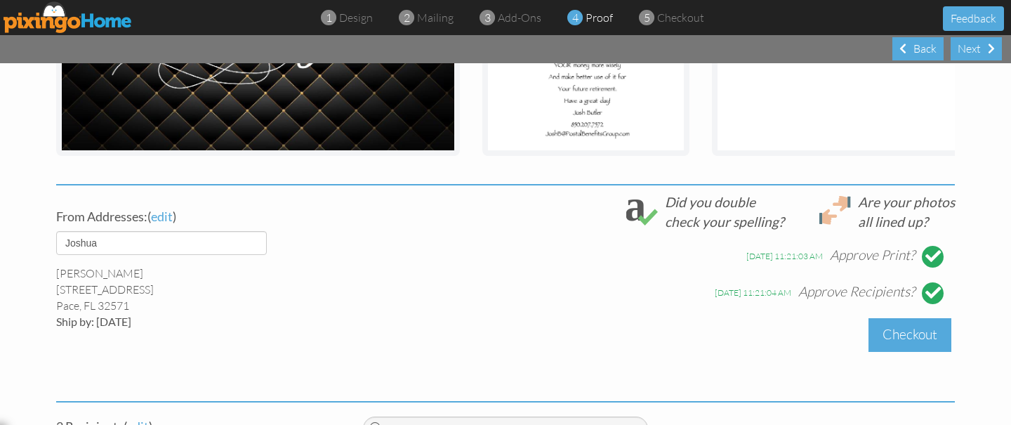
click at [910, 340] on div "Checkout" at bounding box center [910, 334] width 83 height 33
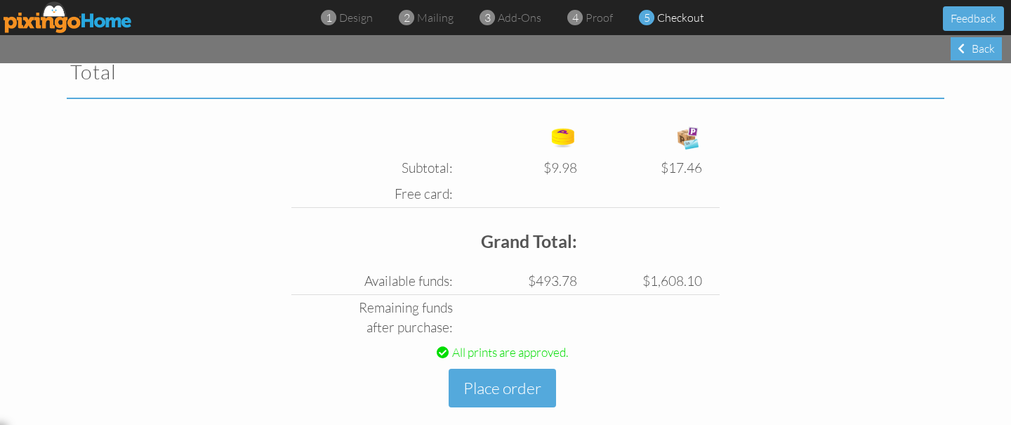
scroll to position [466, 0]
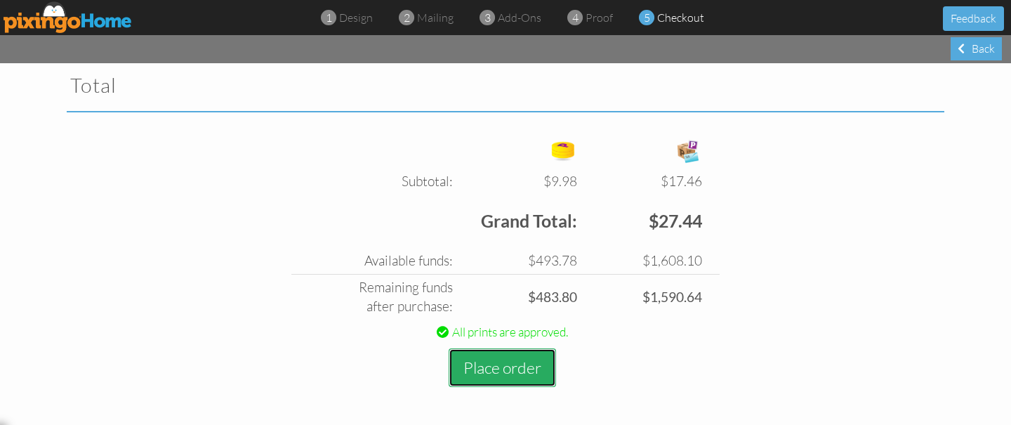
click at [493, 368] on button "Place order" at bounding box center [502, 367] width 107 height 39
